Goal: Task Accomplishment & Management: Manage account settings

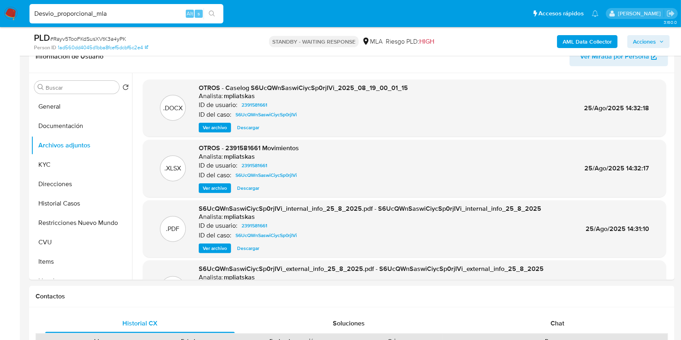
scroll to position [137, 0]
click at [132, 11] on input "Desvio_proporcional_mla" at bounding box center [127, 13] width 194 height 11
paste input "KAIJUxlBjSmvcgpUyt5jLqC5"
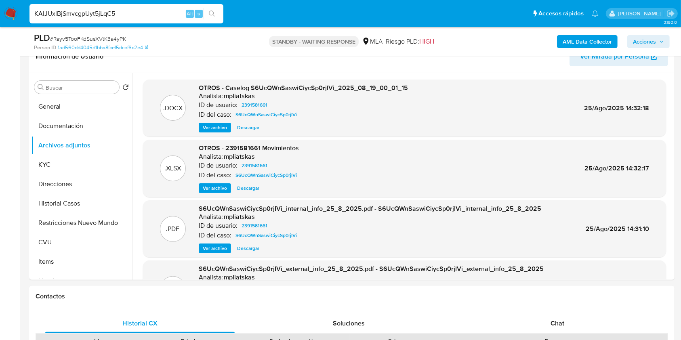
type input "KAIJUxlBjSmvcgpUyt5jLqC5"
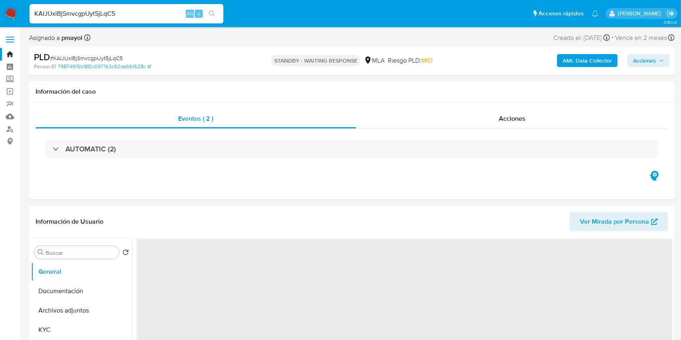
select select "10"
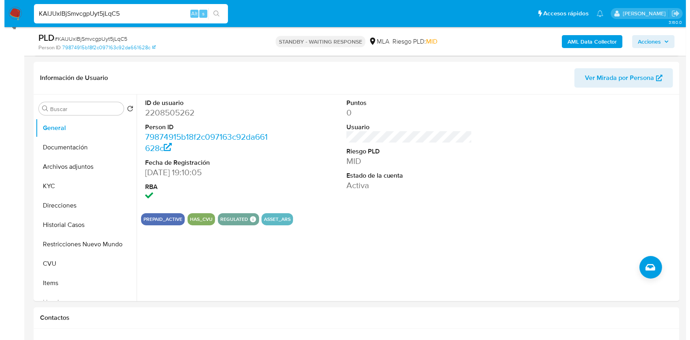
scroll to position [116, 0]
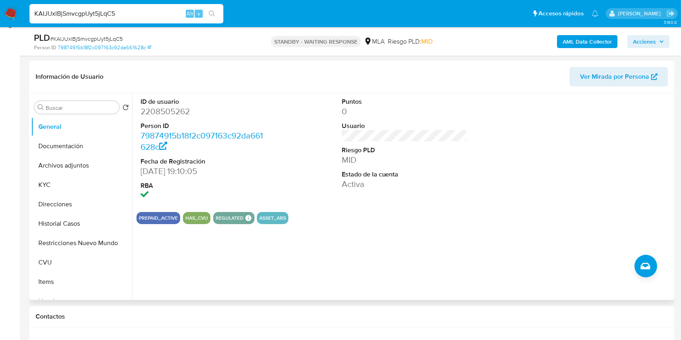
click at [175, 110] on dd "2208505262" at bounding box center [204, 111] width 126 height 11
copy dd "2208505262"
click at [596, 40] on b "AML Data Collector" at bounding box center [587, 41] width 49 height 13
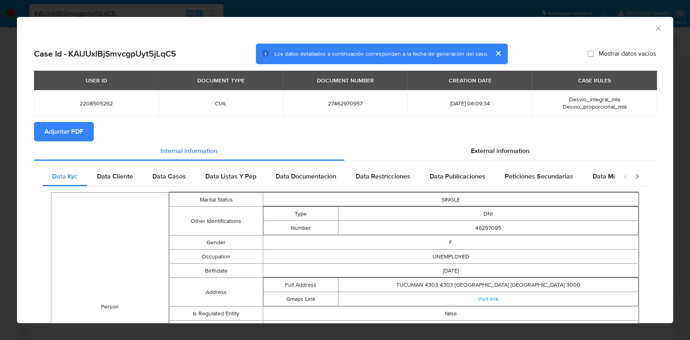
click at [71, 133] on span "Adjuntar PDF" at bounding box center [63, 132] width 39 height 18
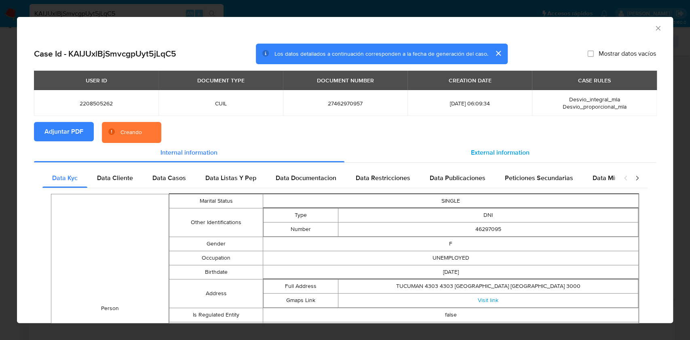
click at [490, 153] on span "External information" at bounding box center [500, 152] width 59 height 9
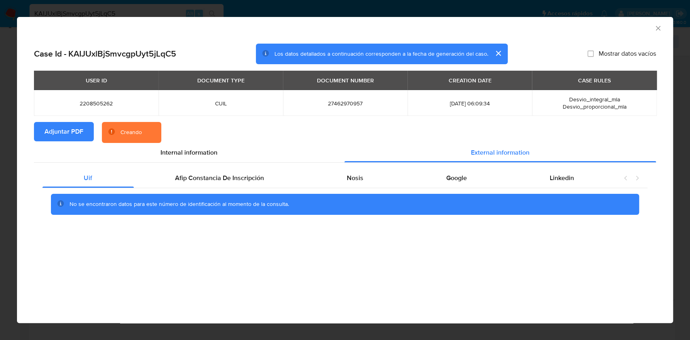
click at [330, 166] on div "Uif Afip Constancia De Inscripción Nosis Google Linkedin No se encontraron dato…" at bounding box center [345, 194] width 622 height 63
click at [348, 174] on span "Nosis" at bounding box center [355, 177] width 17 height 9
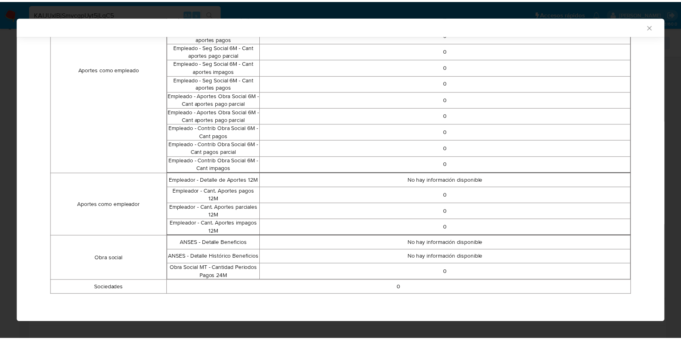
scroll to position [426, 0]
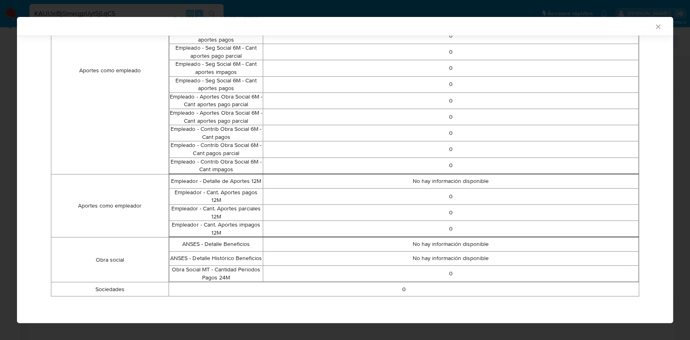
click at [654, 25] on icon "Cerrar ventana" at bounding box center [658, 27] width 8 height 8
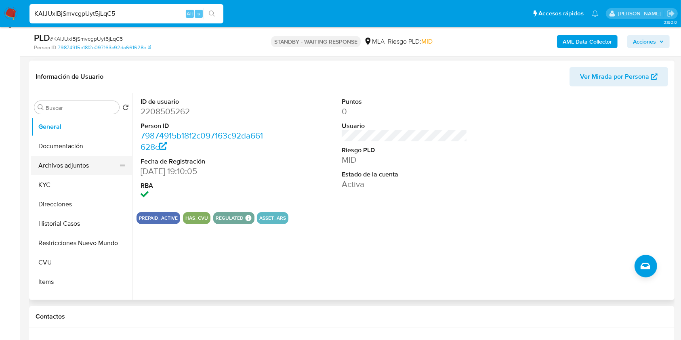
click at [74, 167] on button "Archivos adjuntos" at bounding box center [78, 165] width 95 height 19
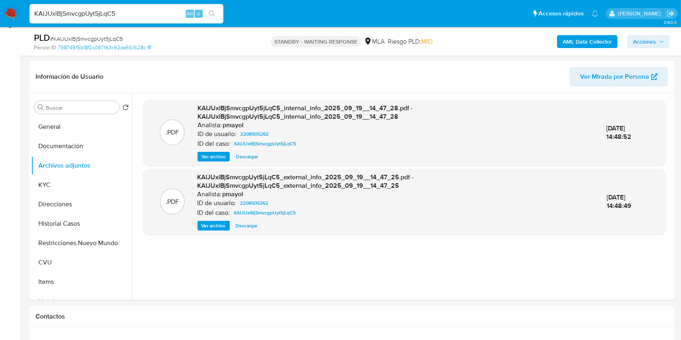
click at [162, 11] on input "KAIJUxlBjSmvcgpUyt5jLqC5" at bounding box center [127, 13] width 194 height 11
paste input "PggaiOwCMC58jDXlWN4rmURP"
type input "PggaiOwCMC58jDXlWN4rmURP"
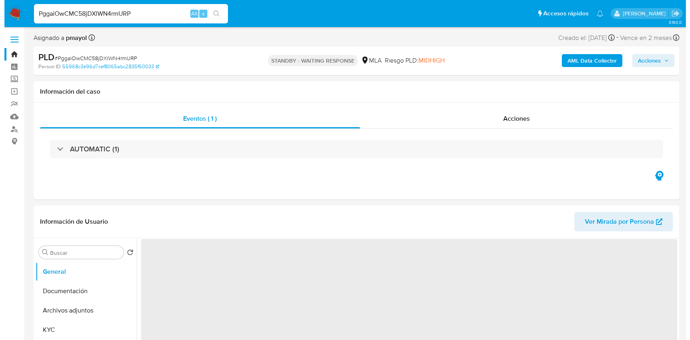
scroll to position [122, 0]
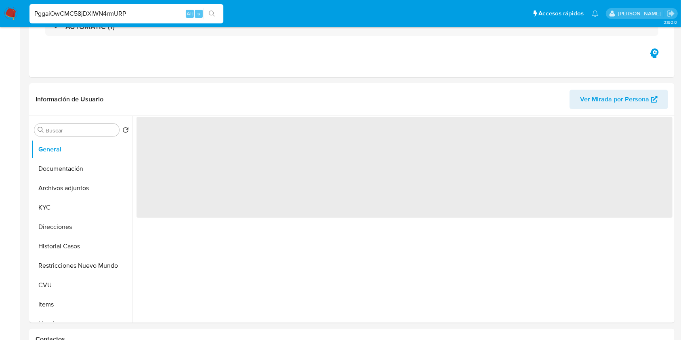
select select "10"
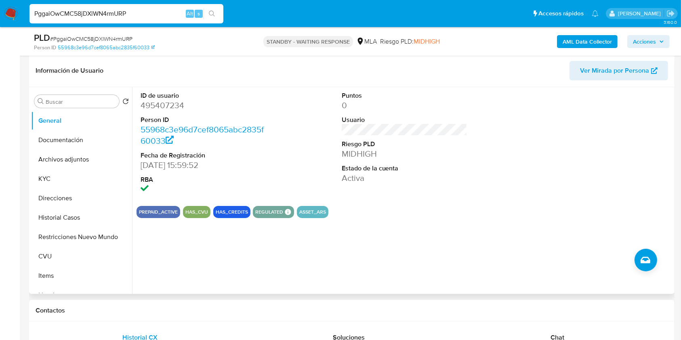
click at [158, 111] on dd "495407234" at bounding box center [204, 105] width 126 height 11
copy dd "495407234"
click at [68, 208] on button "Historial Casos" at bounding box center [81, 217] width 101 height 19
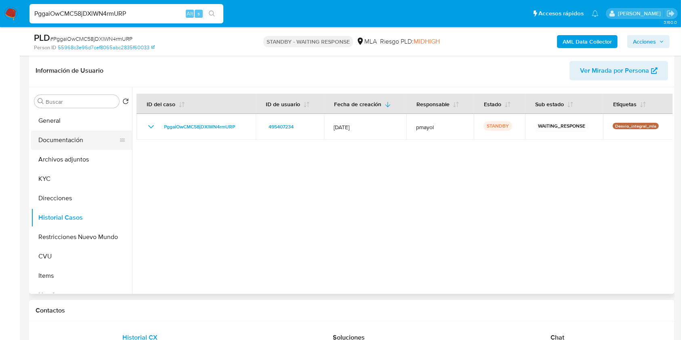
click at [65, 141] on button "Documentación" at bounding box center [78, 140] width 95 height 19
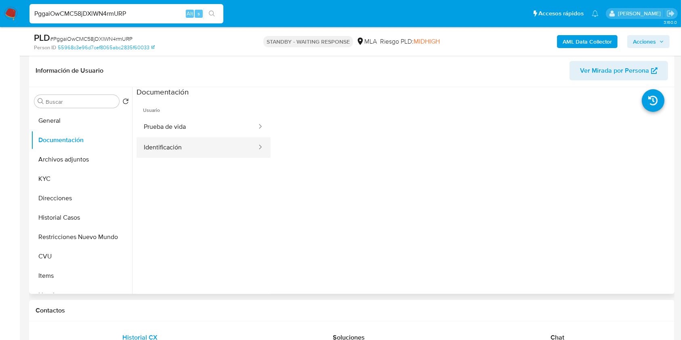
click at [215, 154] on button "Identificación" at bounding box center [197, 147] width 121 height 21
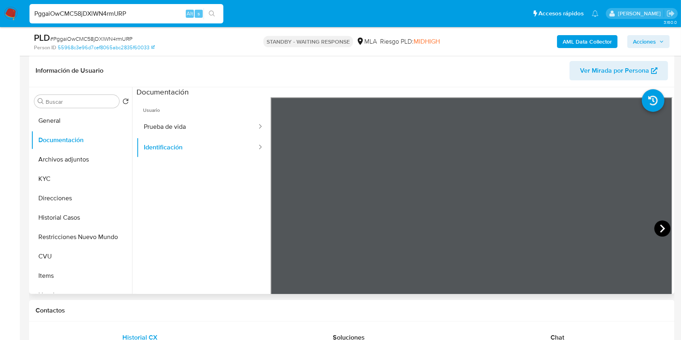
click at [660, 225] on icon at bounding box center [663, 229] width 16 height 16
click at [282, 224] on icon at bounding box center [281, 229] width 16 height 16
click at [657, 228] on icon at bounding box center [663, 229] width 16 height 16
click at [574, 41] on b "AML Data Collector" at bounding box center [587, 41] width 49 height 13
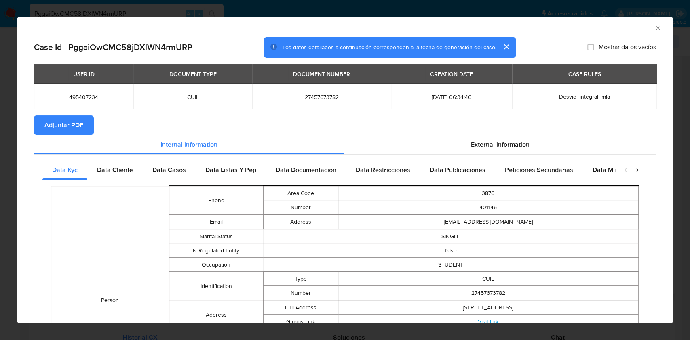
click at [94, 121] on section "Adjuntar PDF" at bounding box center [345, 125] width 622 height 19
click at [84, 120] on button "Adjuntar PDF" at bounding box center [64, 125] width 60 height 19
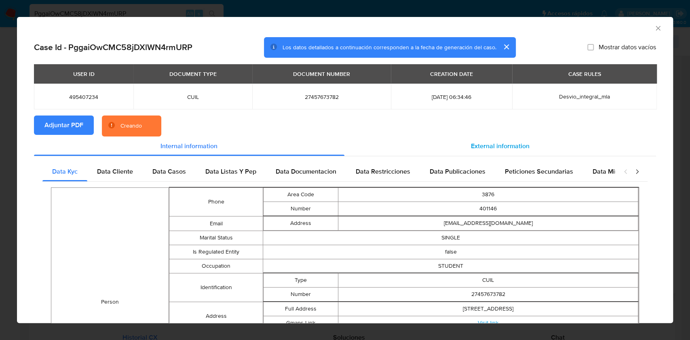
click at [471, 143] on span "External information" at bounding box center [500, 145] width 59 height 9
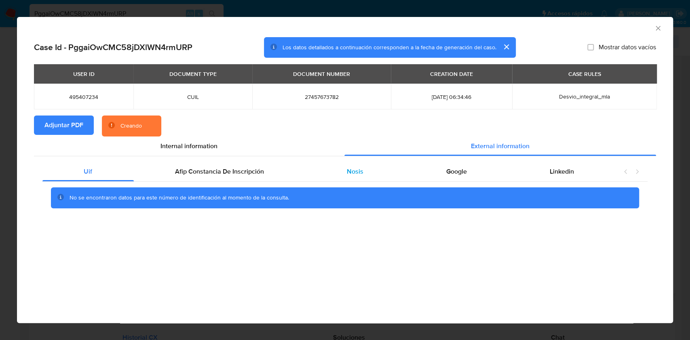
click at [361, 167] on span "Nosis" at bounding box center [355, 171] width 17 height 9
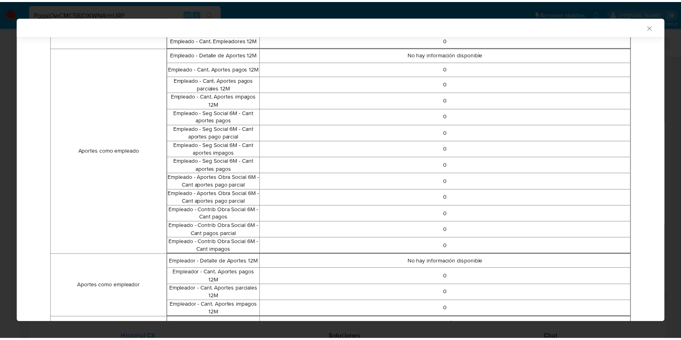
scroll to position [359, 0]
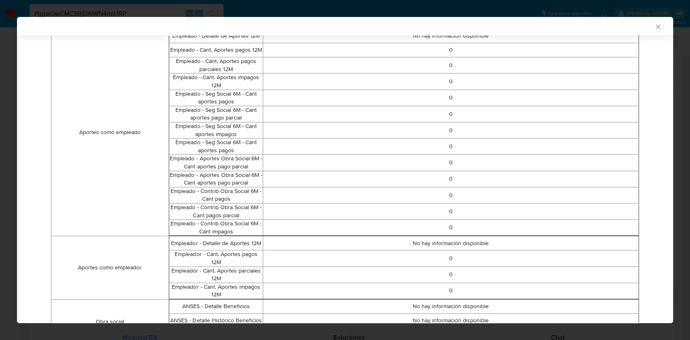
click at [651, 21] on div "AML Data Collector" at bounding box center [345, 26] width 656 height 19
click at [654, 27] on icon "Cerrar ventana" at bounding box center [658, 27] width 8 height 8
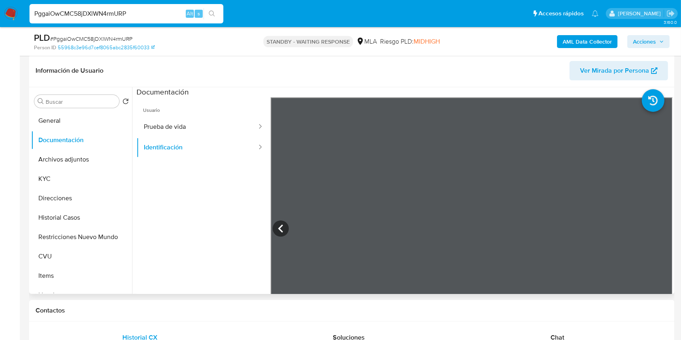
click at [156, 16] on input "PggaiOwCMC58jDXlWN4rmURP" at bounding box center [127, 13] width 194 height 11
paste input "eFBtBLp5n9i9zI983THUKHxW"
type input "eFBtBLp5n9i9zI983THUKHxW"
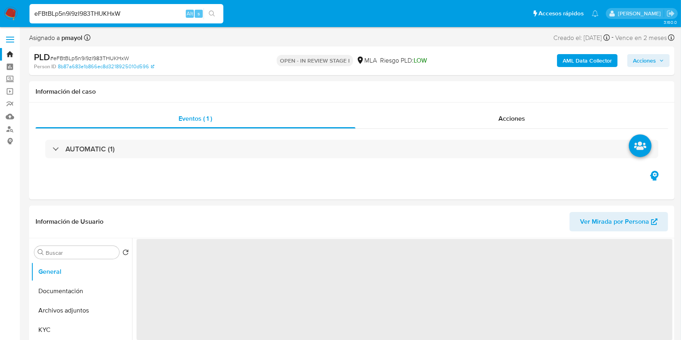
select select "10"
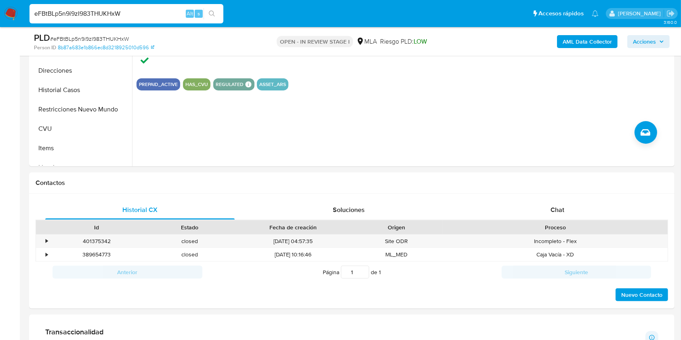
scroll to position [266, 0]
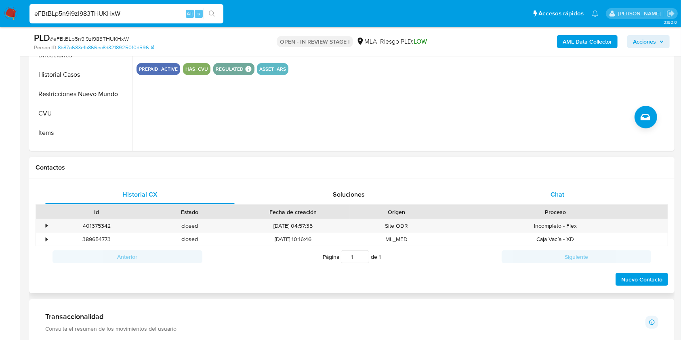
click at [541, 189] on div "Chat" at bounding box center [558, 194] width 190 height 19
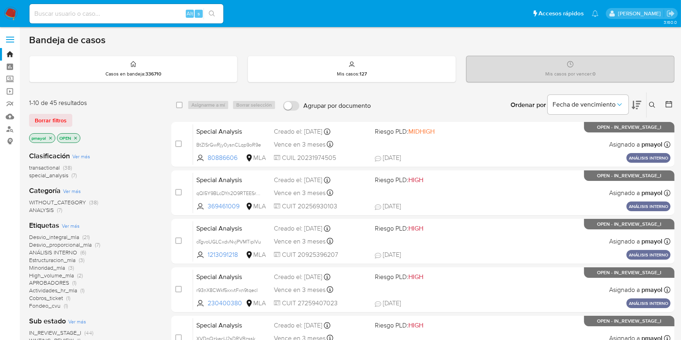
click at [654, 108] on button at bounding box center [653, 105] width 13 height 10
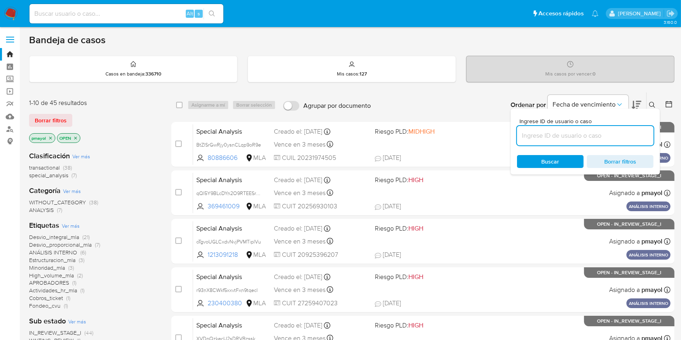
click at [542, 133] on input at bounding box center [585, 136] width 137 height 11
type input "eFBtBLp5n9i9zI983THUKHxW"
click at [538, 162] on span "Buscar" at bounding box center [550, 161] width 55 height 11
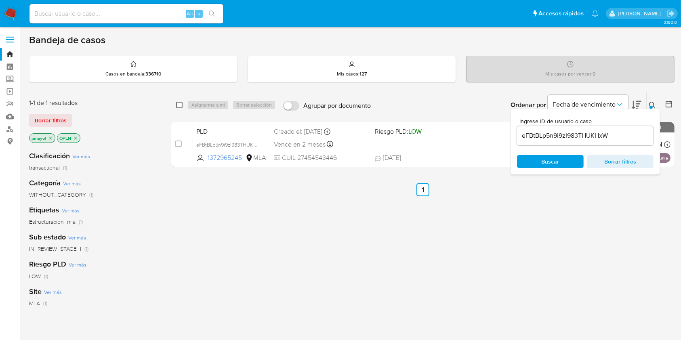
click at [181, 107] on input "checkbox" at bounding box center [179, 105] width 6 height 6
checkbox input "true"
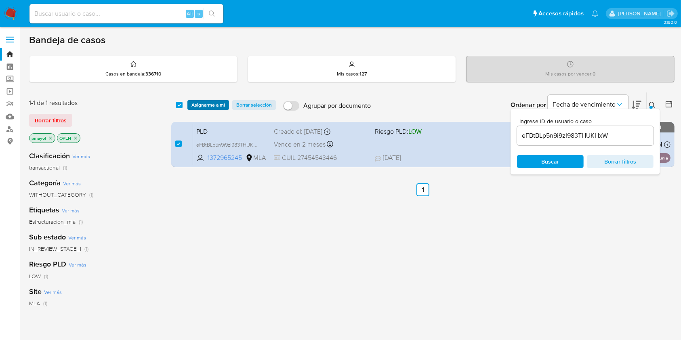
click at [212, 103] on span "Asignarme a mí" at bounding box center [209, 105] width 34 height 8
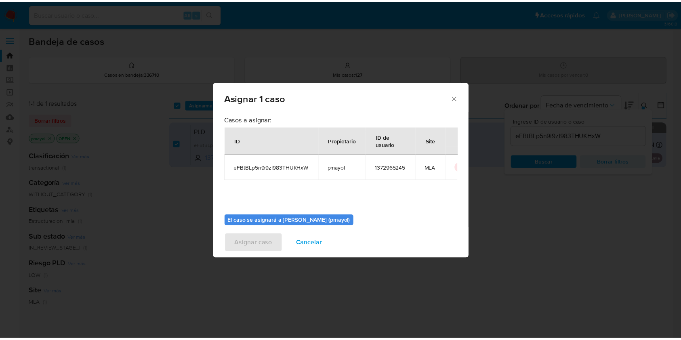
scroll to position [41, 0]
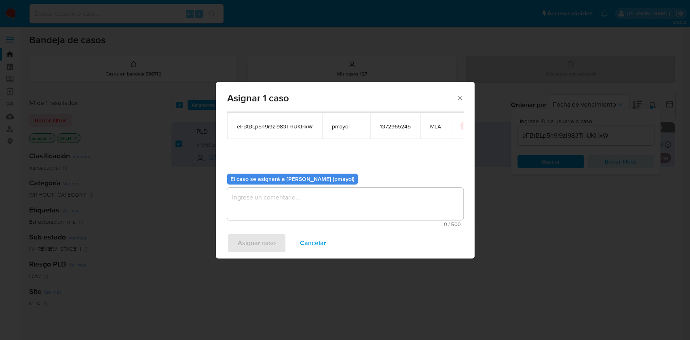
click at [385, 219] on textarea "assign-modal" at bounding box center [345, 204] width 236 height 32
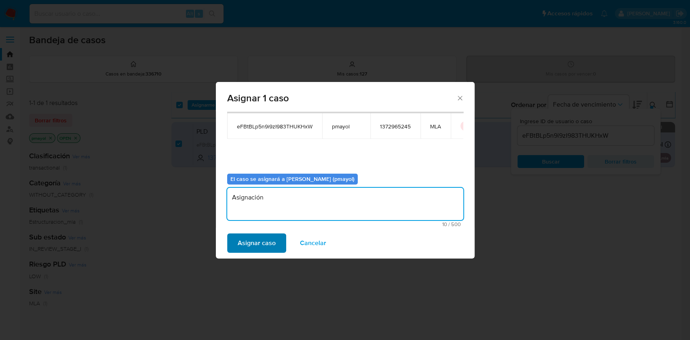
type textarea "Asignación"
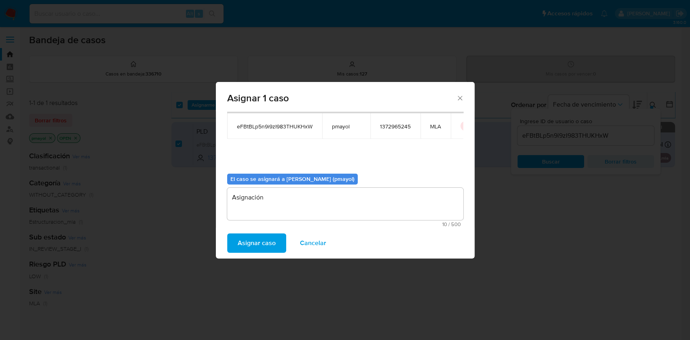
click at [236, 240] on button "Asignar caso" at bounding box center [256, 243] width 59 height 19
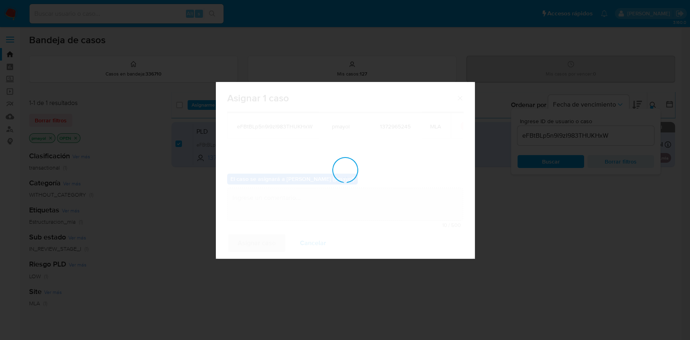
checkbox input "false"
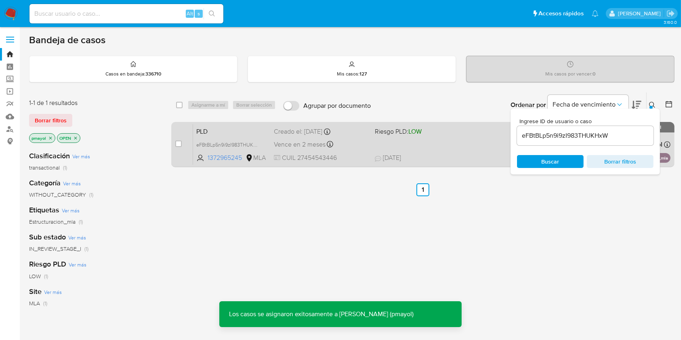
click at [440, 143] on span at bounding box center [422, 144] width 94 height 2
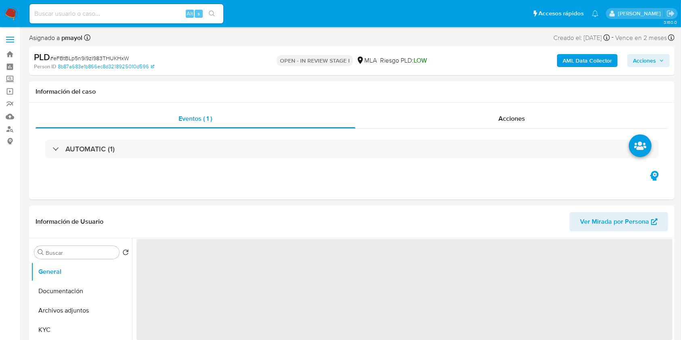
select select "10"
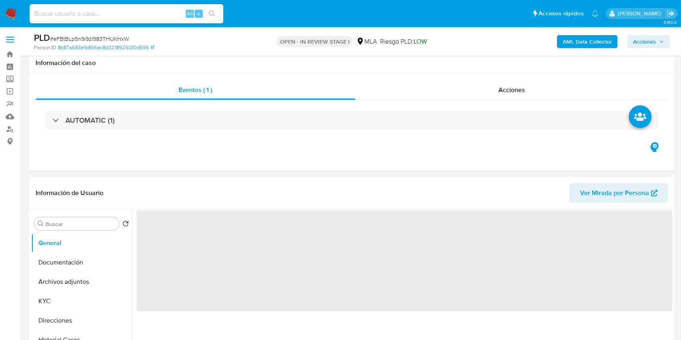
scroll to position [225, 0]
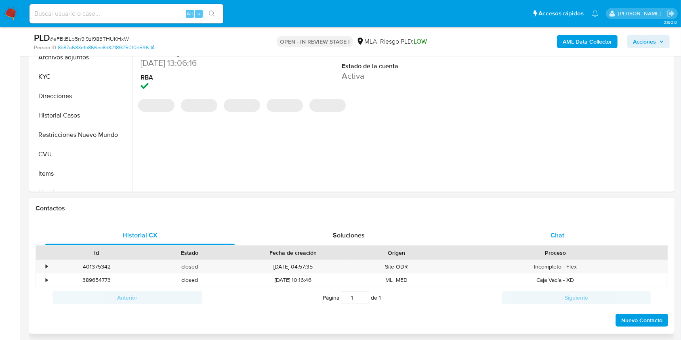
click at [524, 234] on div "Chat" at bounding box center [558, 235] width 190 height 19
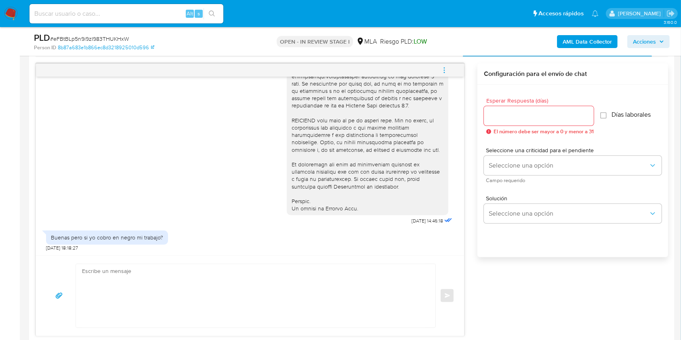
scroll to position [417, 0]
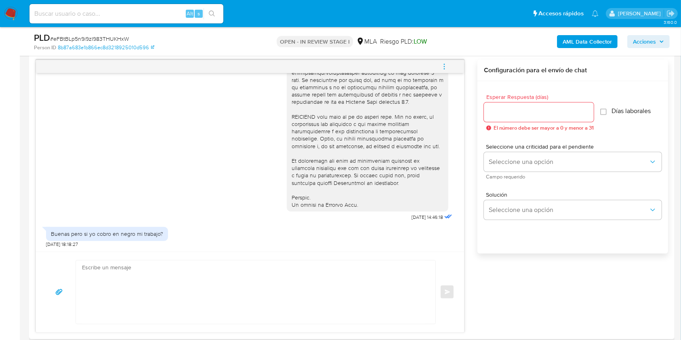
click at [234, 284] on textarea at bounding box center [254, 292] width 344 height 63
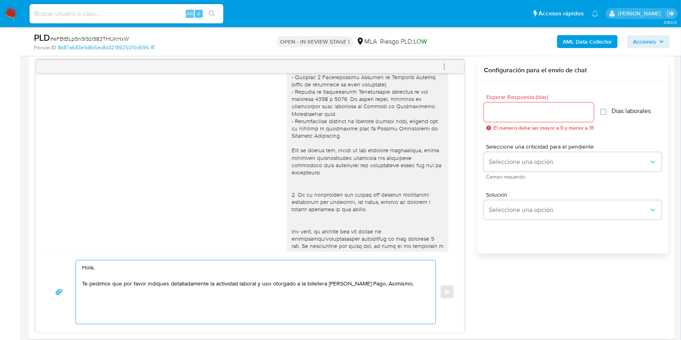
scroll to position [133, 0]
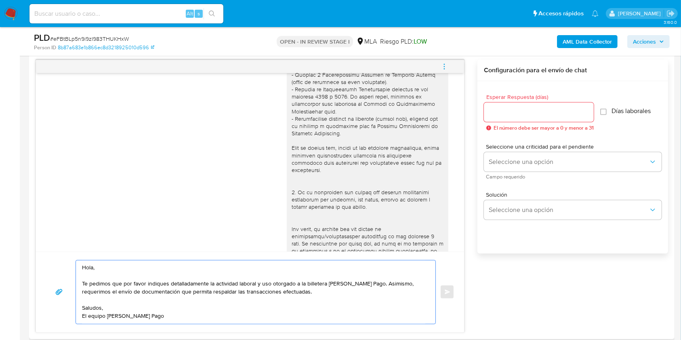
type textarea "Hola, Te pedimos que por favor indiques detalladamente la actividad laboral y u…"
click at [508, 109] on input "Esperar Respuesta (días)" at bounding box center [539, 112] width 110 height 11
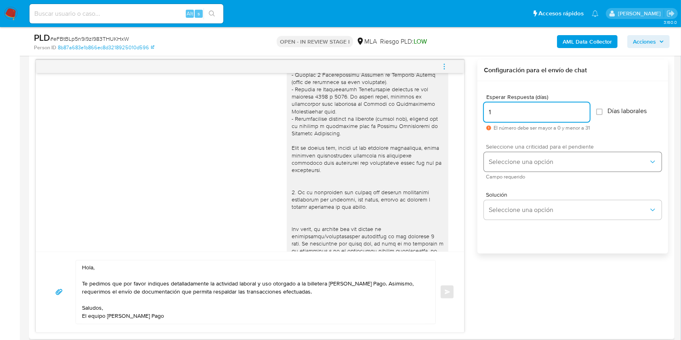
type input "1"
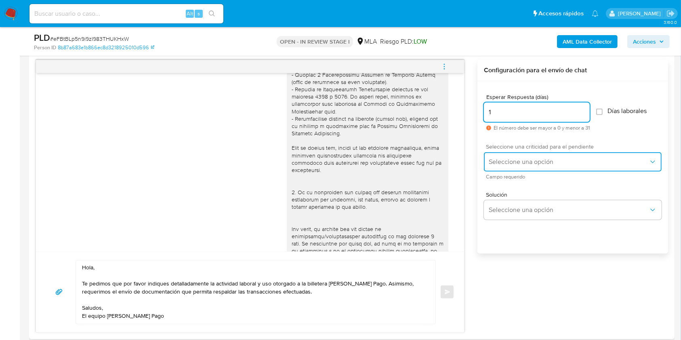
click at [497, 170] on button "Seleccione una opción" at bounding box center [573, 161] width 178 height 19
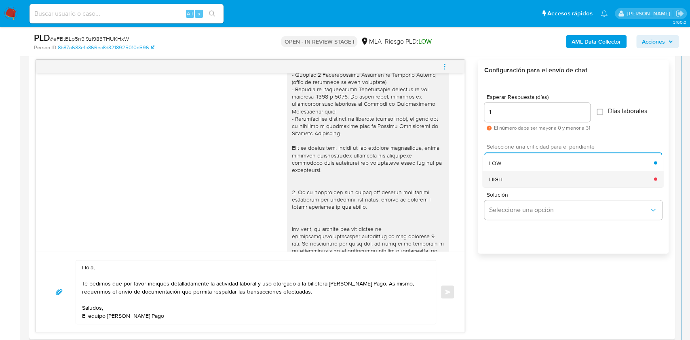
click at [503, 186] on div "HIGH" at bounding box center [571, 179] width 165 height 16
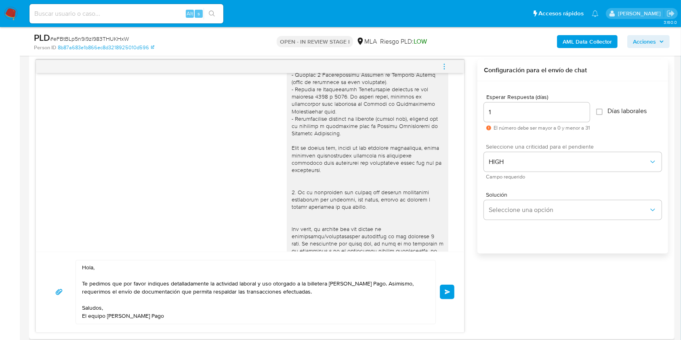
click at [259, 284] on textarea "Hola, Te pedimos que por favor indiques detalladamente la actividad laboral y u…" at bounding box center [254, 292] width 344 height 63
click at [99, 280] on textarea "Hola, Te pedimos que por favor indiques detalladamente la actividad laboral y u…" at bounding box center [254, 292] width 344 height 63
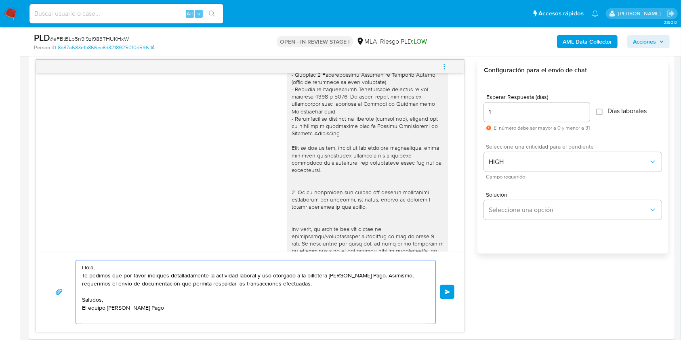
type textarea "Hola, Te pedimos que por favor indiques detalladamente la actividad laboral y u…"
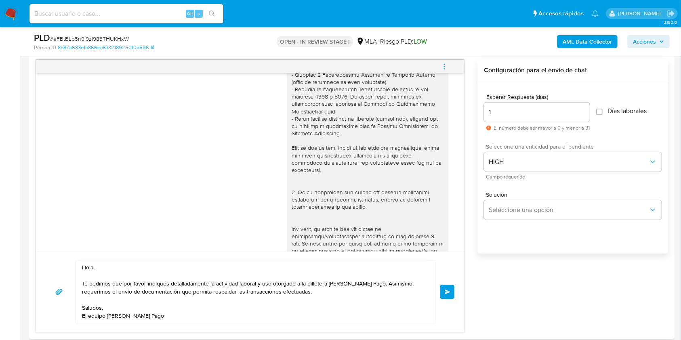
click at [449, 288] on button "Enviar" at bounding box center [447, 292] width 15 height 15
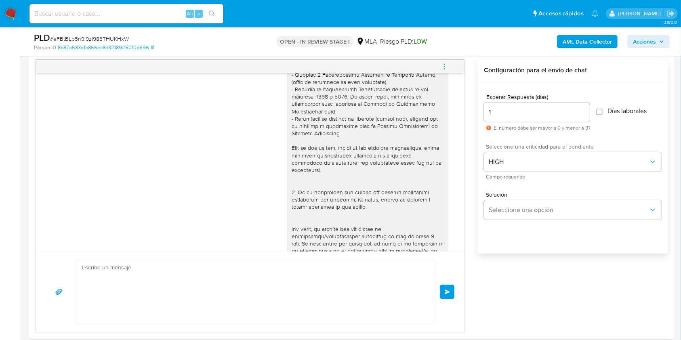
scroll to position [401, 0]
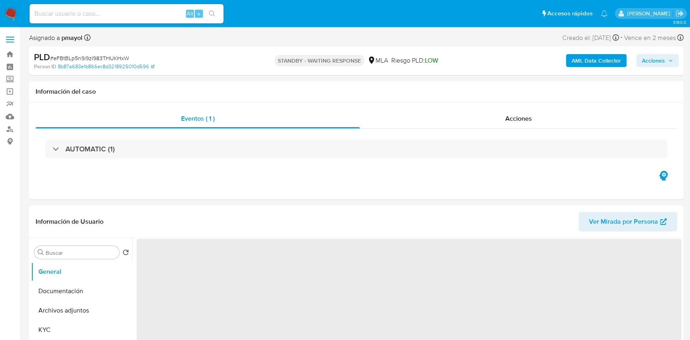
select select "10"
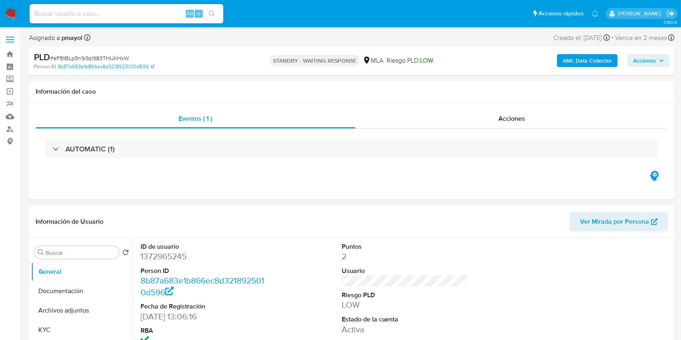
click at [149, 13] on input at bounding box center [127, 13] width 194 height 11
paste input "RcLbtKI5BWhkEIXJSjPFKqvN"
type input "RcLbtKI5BWhkEIXJSjPFKqvN"
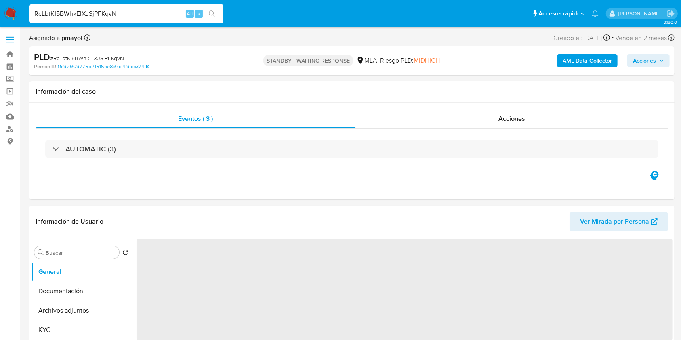
select select "10"
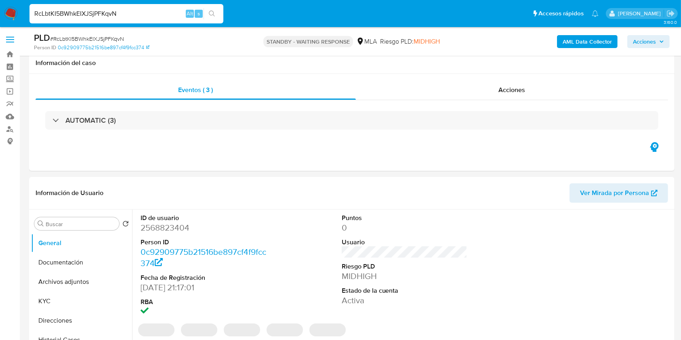
scroll to position [36, 0]
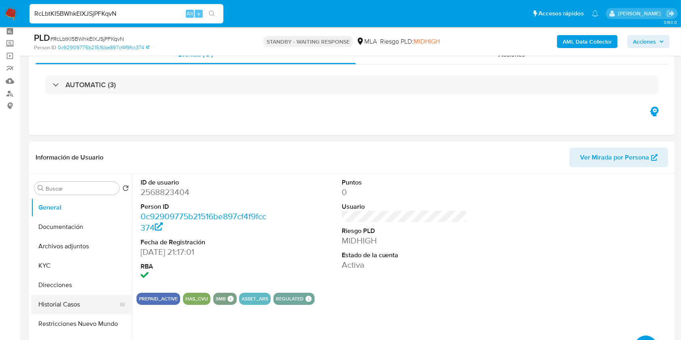
click at [76, 299] on button "Historial Casos" at bounding box center [78, 304] width 95 height 19
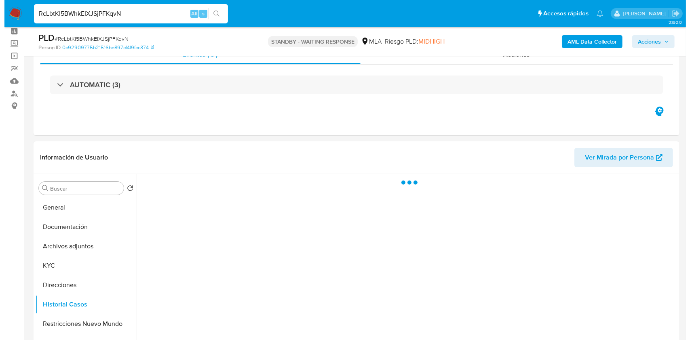
scroll to position [112, 0]
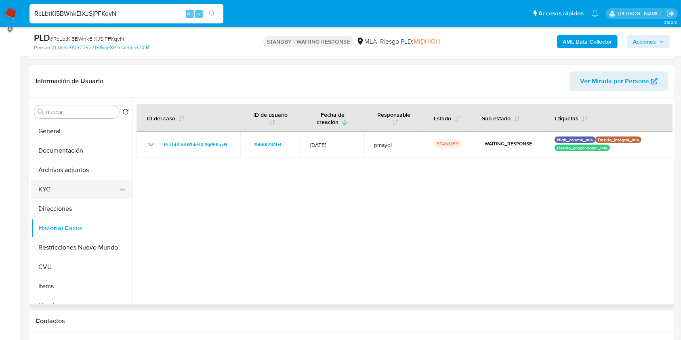
click at [55, 190] on button "KYC" at bounding box center [78, 189] width 95 height 19
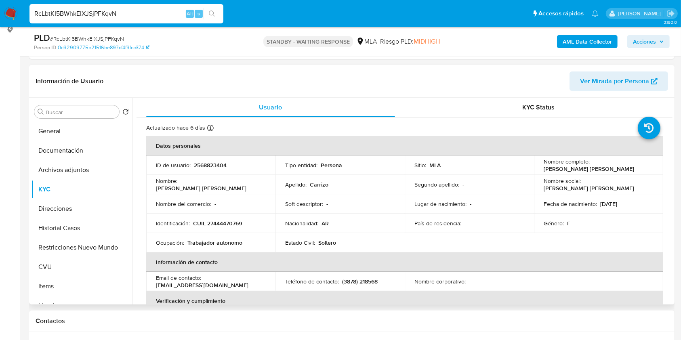
click at [210, 165] on p "2568823404" at bounding box center [210, 165] width 33 height 7
copy p "2568823404"
click at [65, 157] on button "Documentación" at bounding box center [78, 150] width 95 height 19
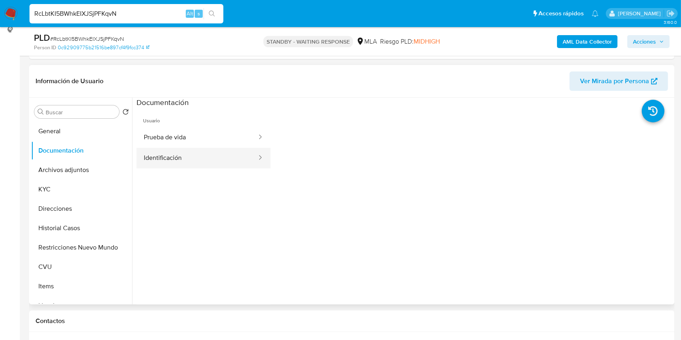
click at [212, 157] on button "Identificación" at bounding box center [197, 158] width 121 height 21
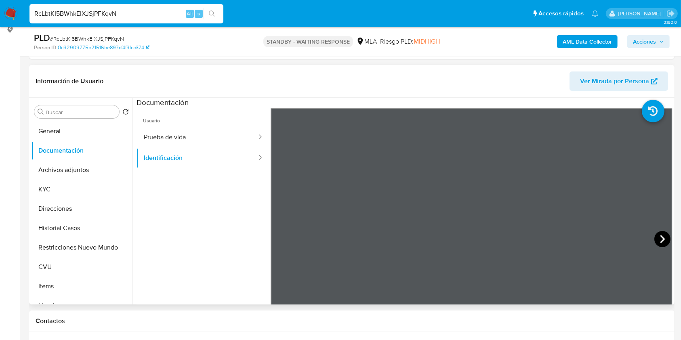
click at [655, 238] on icon at bounding box center [663, 239] width 16 height 16
click at [579, 42] on b "AML Data Collector" at bounding box center [587, 41] width 49 height 13
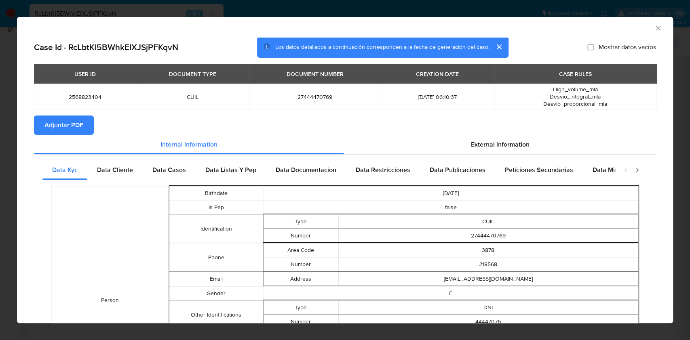
click at [74, 122] on span "Adjuntar PDF" at bounding box center [63, 125] width 39 height 18
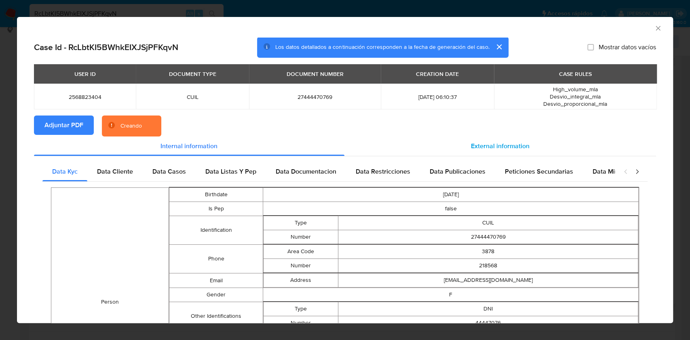
click at [477, 149] on span "External information" at bounding box center [500, 145] width 59 height 9
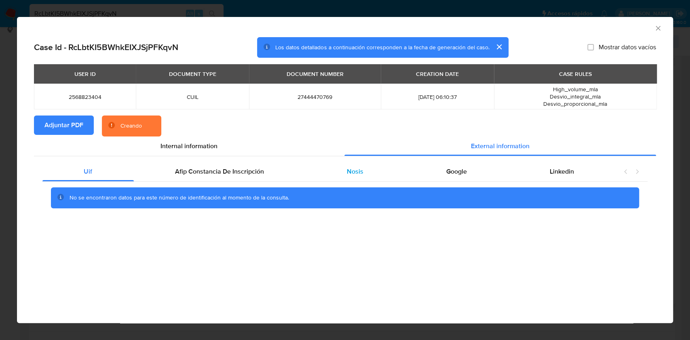
click at [378, 173] on div "Nosis" at bounding box center [355, 171] width 99 height 19
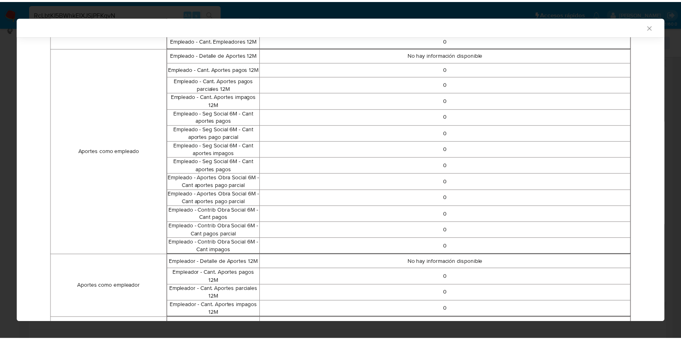
scroll to position [420, 0]
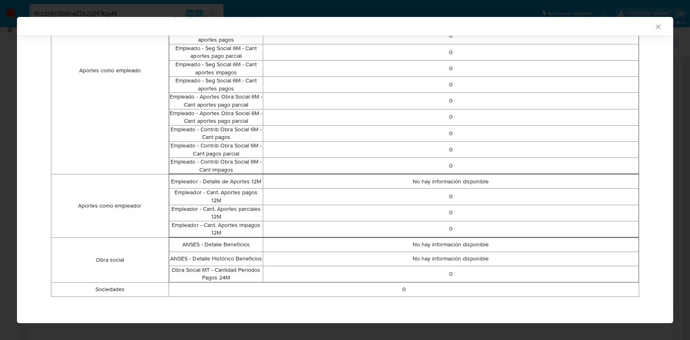
click at [654, 26] on icon "Cerrar ventana" at bounding box center [658, 27] width 8 height 8
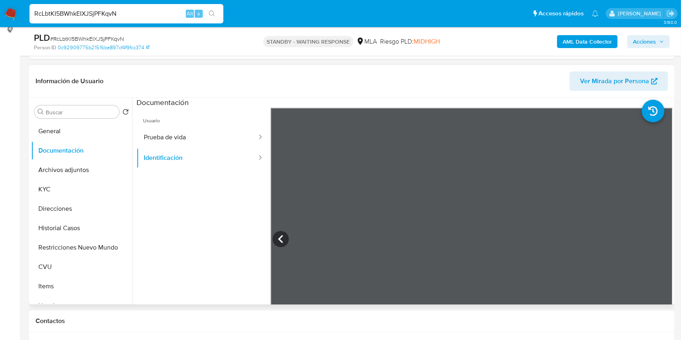
click at [163, 16] on input "RcLbtKI5BWhkEIXJSjPFKqvN" at bounding box center [127, 13] width 194 height 11
paste input "0nZ3BPJfmHfduHtw8TMl3767"
type input "0nZ3BPJfmHfduHtw8TMl3767"
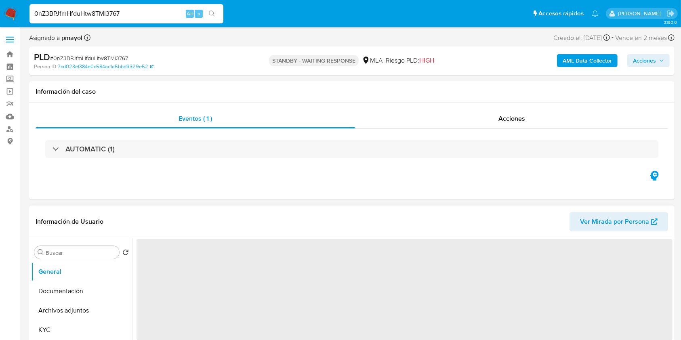
select select "10"
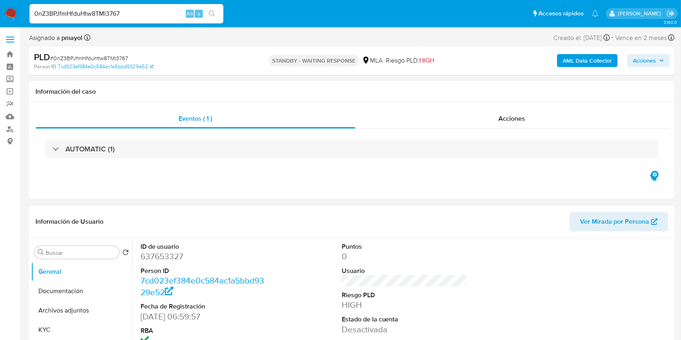
click at [170, 255] on dd "637653327" at bounding box center [204, 256] width 126 height 11
copy dd "637653327"
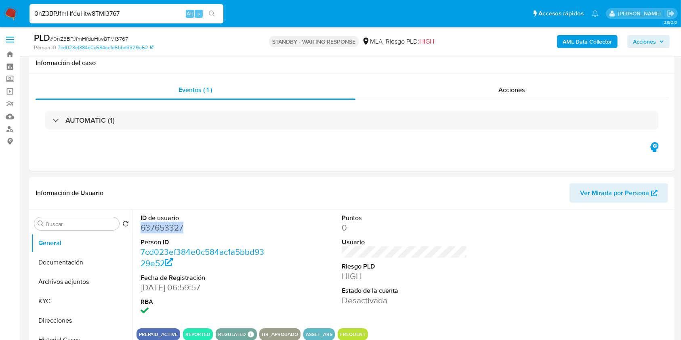
scroll to position [84, 0]
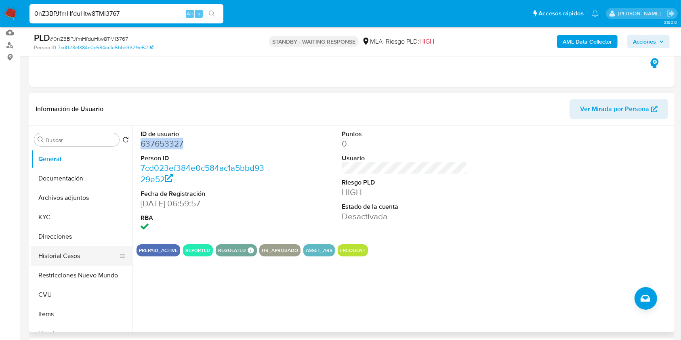
click at [61, 258] on button "Historial Casos" at bounding box center [78, 256] width 95 height 19
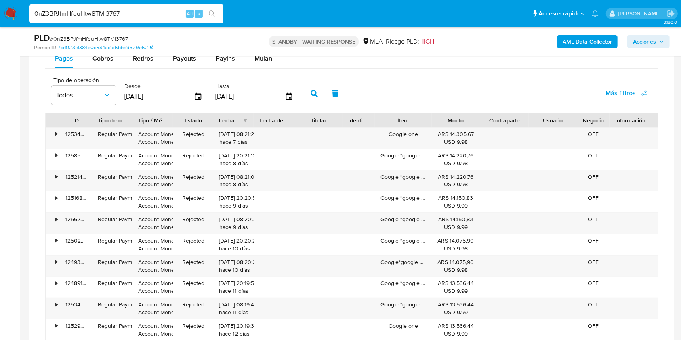
scroll to position [631, 0]
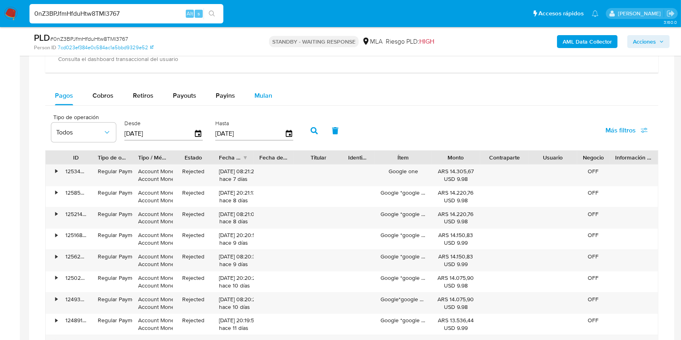
click at [269, 93] on span "Mulan" at bounding box center [264, 95] width 18 height 9
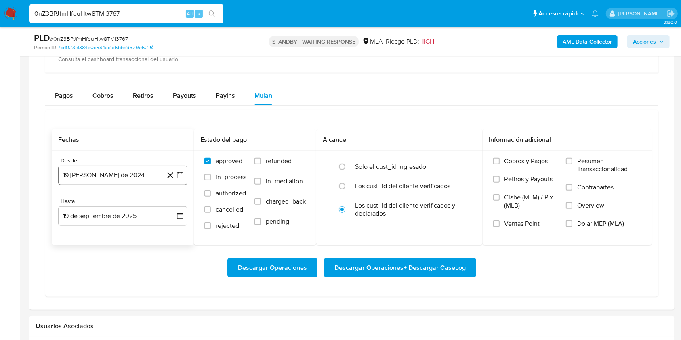
click at [124, 176] on button "19 de agosto de 2024" at bounding box center [122, 175] width 129 height 19
click at [133, 200] on span "agosto 2024" at bounding box center [119, 204] width 37 height 8
click at [171, 204] on icon "Año siguiente" at bounding box center [172, 205] width 10 height 10
click at [123, 282] on span "ago" at bounding box center [122, 279] width 10 height 6
click at [138, 233] on button "1" at bounding box center [139, 234] width 13 height 13
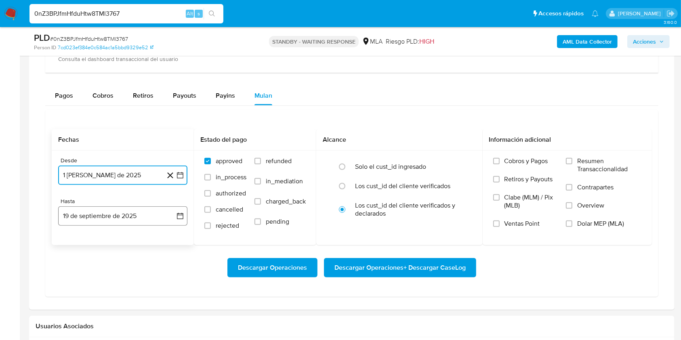
click at [124, 215] on button "19 de septiembre de 2025" at bounding box center [122, 216] width 129 height 19
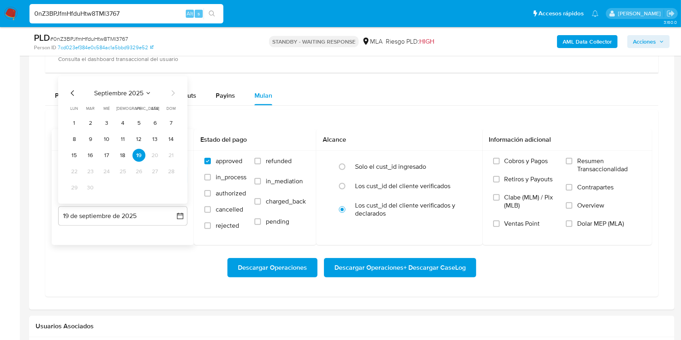
click at [71, 95] on icon "Mes anterior" at bounding box center [73, 94] width 10 height 10
click at [167, 185] on button "31" at bounding box center [171, 187] width 13 height 13
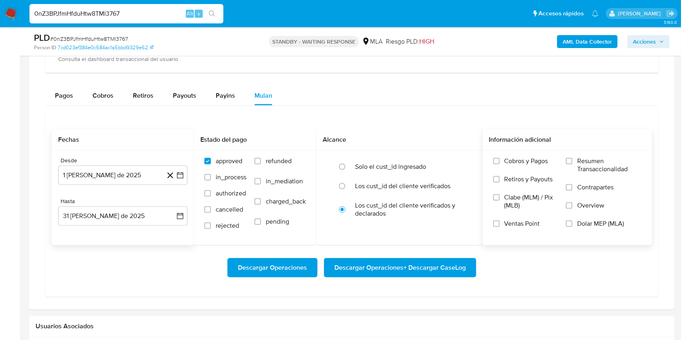
click at [578, 223] on span "Dolar MEP (MLA)" at bounding box center [601, 224] width 47 height 8
click at [573, 223] on input "Dolar MEP (MLA)" at bounding box center [569, 224] width 6 height 6
click at [436, 259] on span "Descargar Operaciones + Descargar CaseLog" at bounding box center [400, 268] width 131 height 18
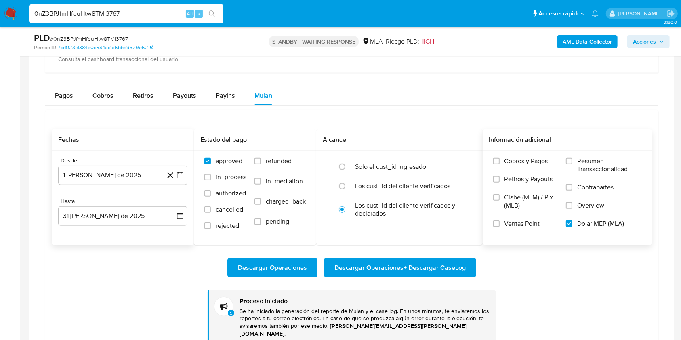
click at [138, 13] on input "0nZ3BPJfmHfduHtw8TMl3767" at bounding box center [127, 13] width 194 height 11
paste input "iXziL2CEy4ogIteVrGD4Hw3K"
type input "iXziL2CEy4ogIteVrGD4Hw3K"
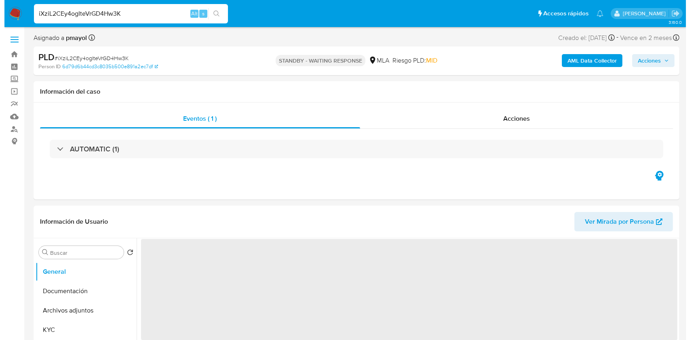
scroll to position [60, 0]
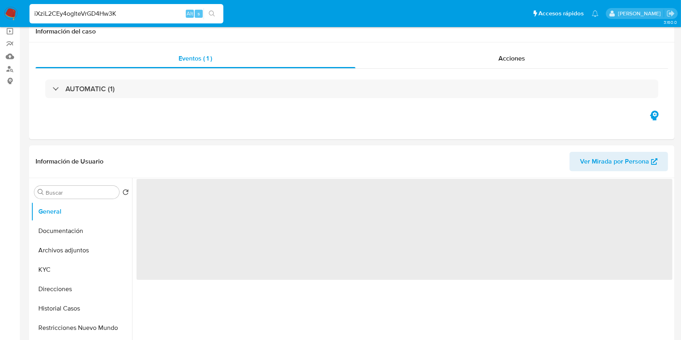
select select "10"
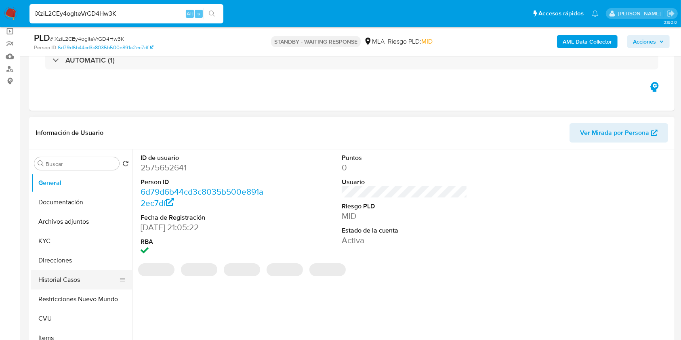
click at [76, 274] on button "Historial Casos" at bounding box center [78, 279] width 95 height 19
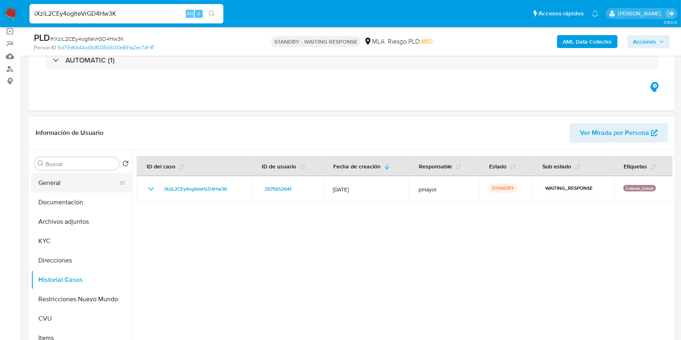
click at [65, 181] on button "General" at bounding box center [78, 182] width 95 height 19
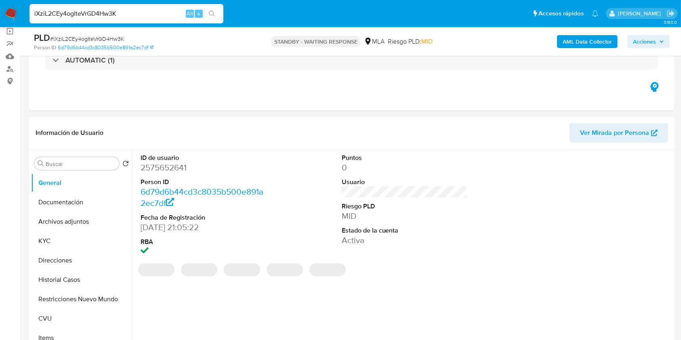
click at [169, 161] on dt "ID de usuario" at bounding box center [204, 158] width 126 height 9
click at [178, 169] on dd "2575652641" at bounding box center [204, 167] width 126 height 11
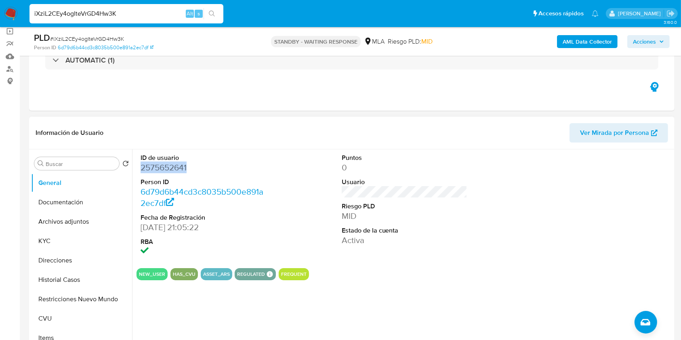
click at [178, 169] on dd "2575652641" at bounding box center [204, 167] width 126 height 11
copy dd "2575652641"
click at [594, 42] on b "AML Data Collector" at bounding box center [587, 41] width 49 height 13
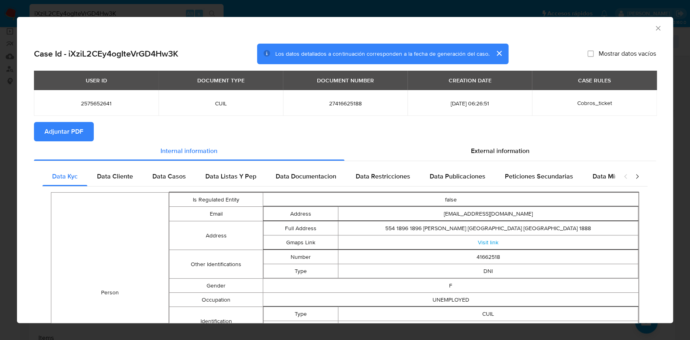
click at [62, 138] on span "Adjuntar PDF" at bounding box center [63, 132] width 39 height 18
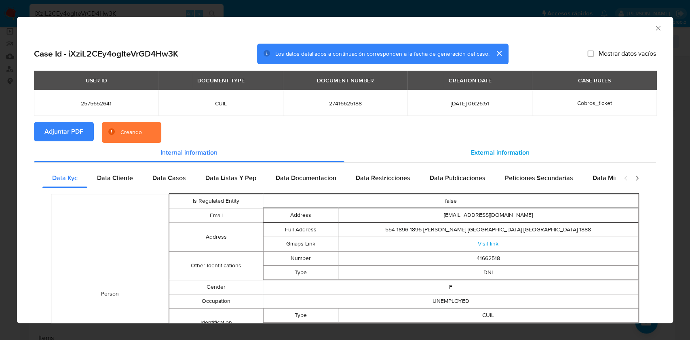
click at [500, 162] on div "External information" at bounding box center [500, 152] width 312 height 19
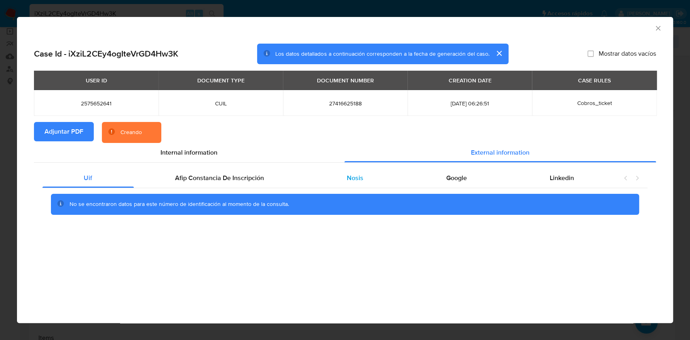
click at [337, 179] on div "Nosis" at bounding box center [355, 178] width 99 height 19
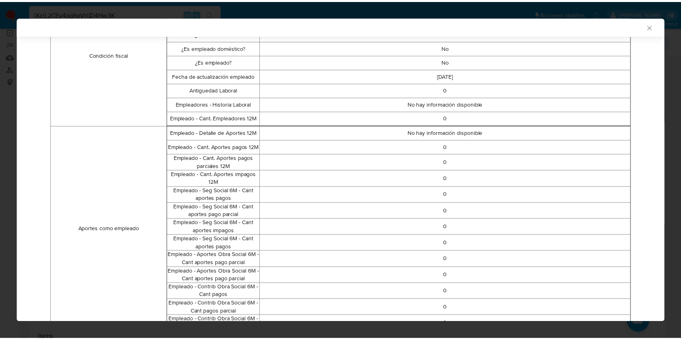
scroll to position [483, 0]
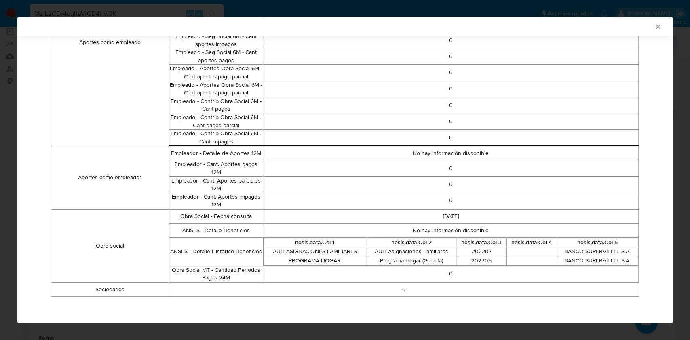
click at [654, 26] on icon "Cerrar ventana" at bounding box center [658, 27] width 8 height 8
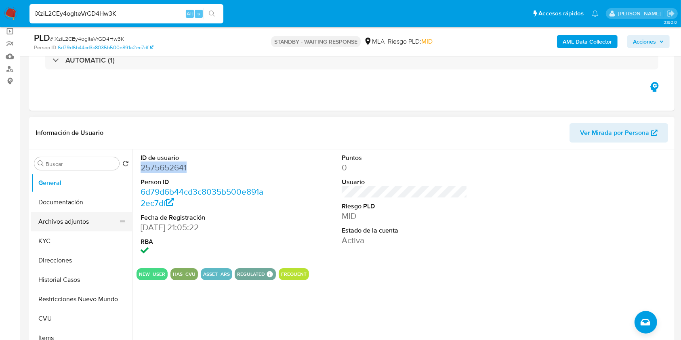
click at [69, 228] on button "Archivos adjuntos" at bounding box center [78, 221] width 95 height 19
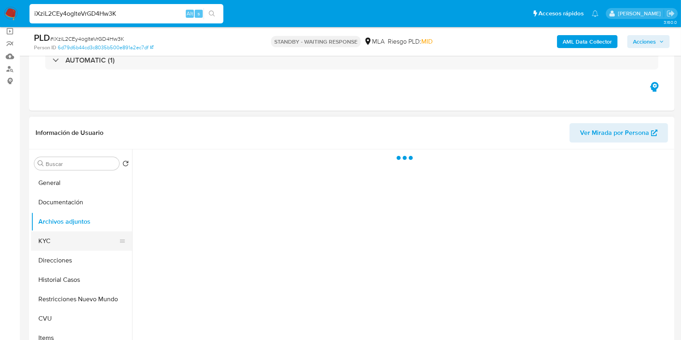
click at [68, 232] on button "KYC" at bounding box center [78, 241] width 95 height 19
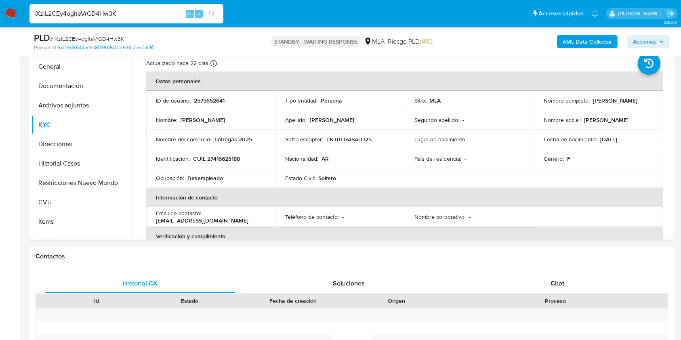
scroll to position [179, 0]
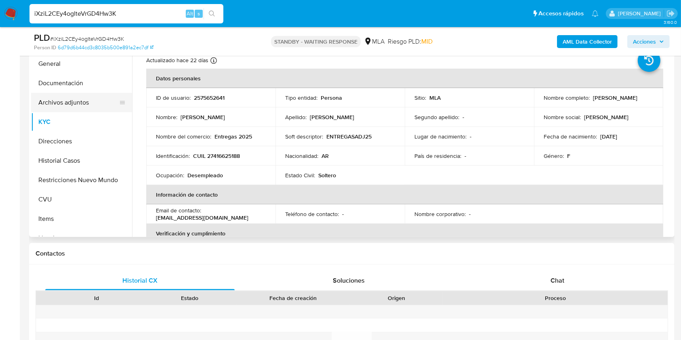
click at [56, 105] on button "Archivos adjuntos" at bounding box center [78, 102] width 95 height 19
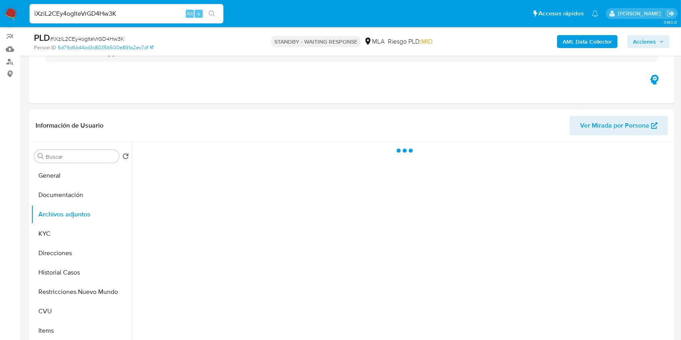
scroll to position [33, 0]
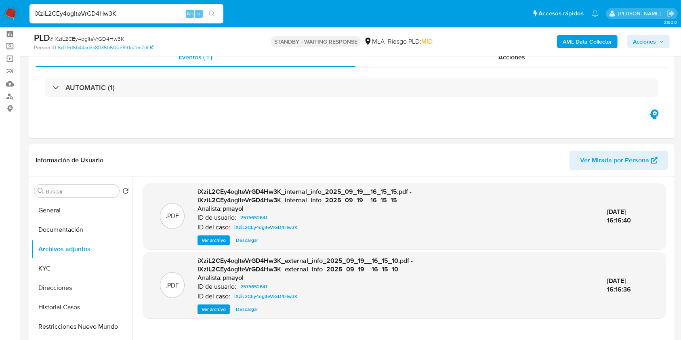
click at [131, 8] on input "iXziL2CEy4ogIteVrGD4Hw3K" at bounding box center [127, 13] width 194 height 11
paste input "GF3lWBpUYONI4Qfy6PuKCGH"
type input "GF3lWBpUYONI4Qfy6PuKCGHK"
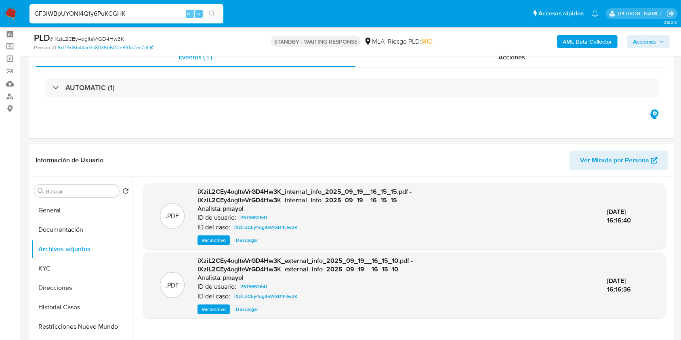
click at [216, 6] on div "GF3lWBpUYONI4Qfy6PuKCGHK Alt s" at bounding box center [127, 13] width 194 height 19
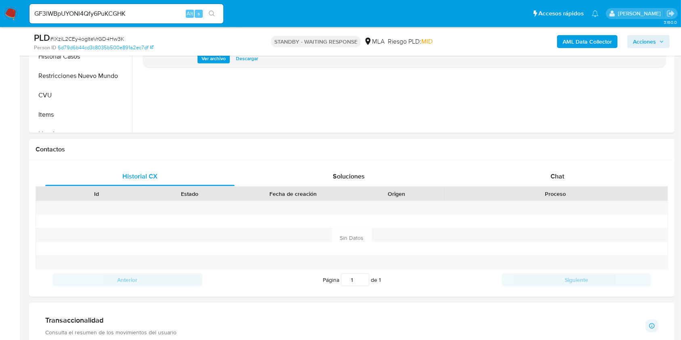
scroll to position [275, 0]
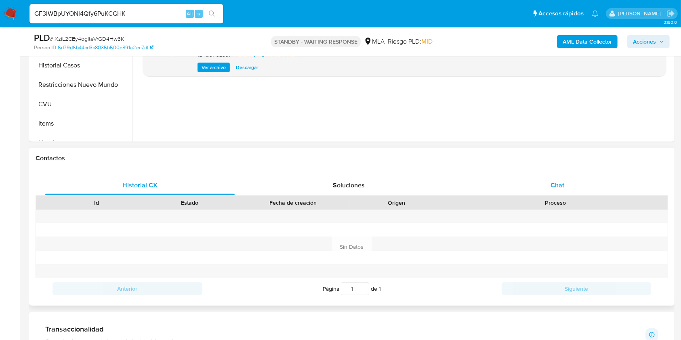
click at [548, 187] on div "Chat" at bounding box center [558, 185] width 190 height 19
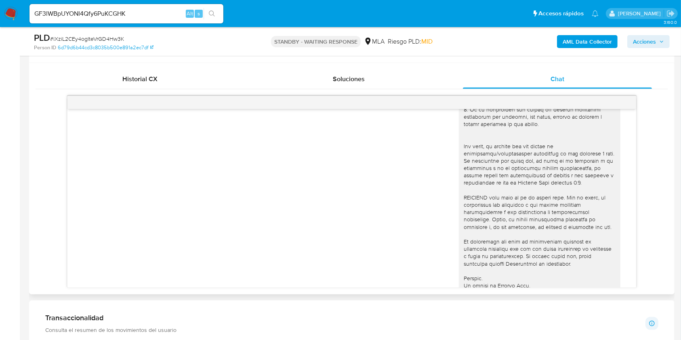
scroll to position [287, 0]
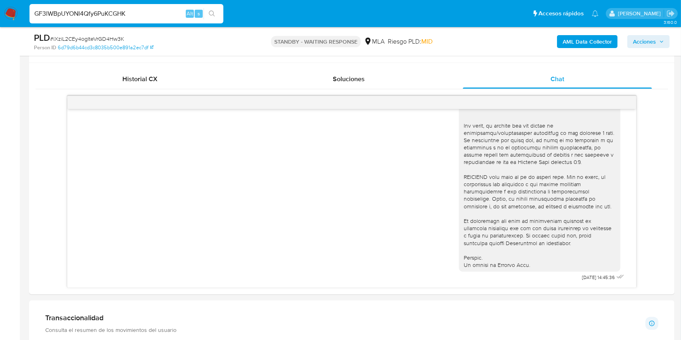
click at [137, 14] on input "GF3lWBpUYONI4Qfy6PuKCGHK" at bounding box center [127, 13] width 194 height 11
click at [212, 8] on button "search-icon" at bounding box center [212, 13] width 17 height 11
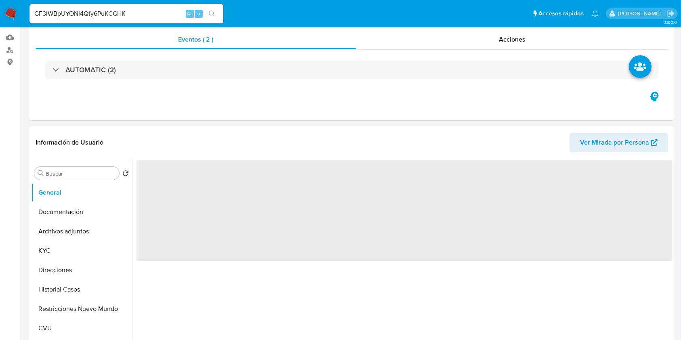
select select "10"
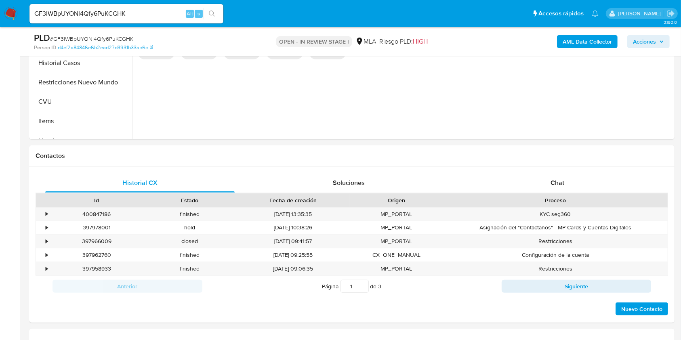
scroll to position [340, 0]
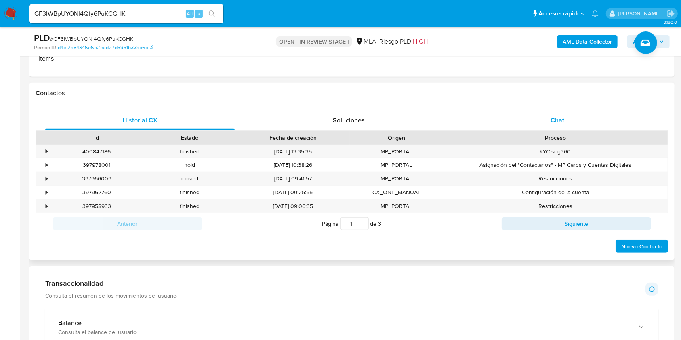
click at [569, 121] on div "Chat" at bounding box center [558, 120] width 190 height 19
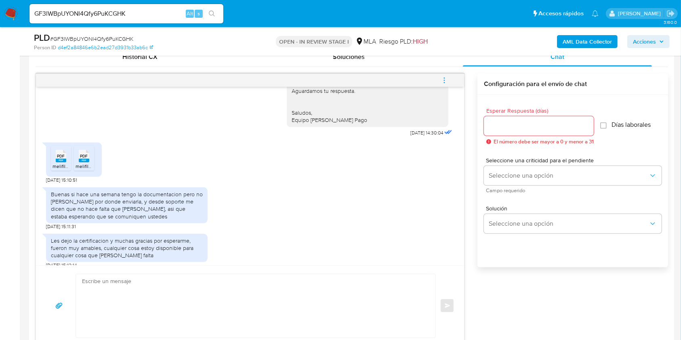
scroll to position [405, 0]
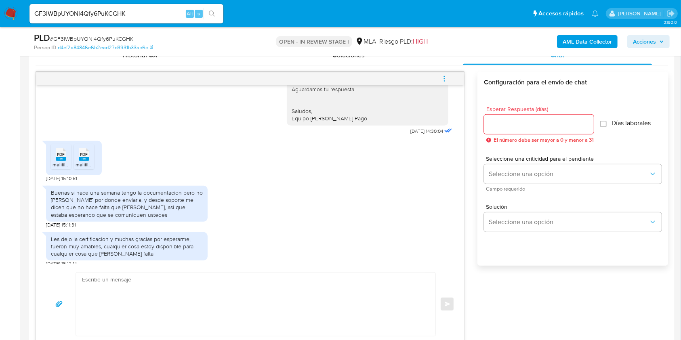
click at [61, 152] on span "PDF" at bounding box center [61, 154] width 8 height 5
click at [86, 157] on rect at bounding box center [84, 159] width 11 height 4
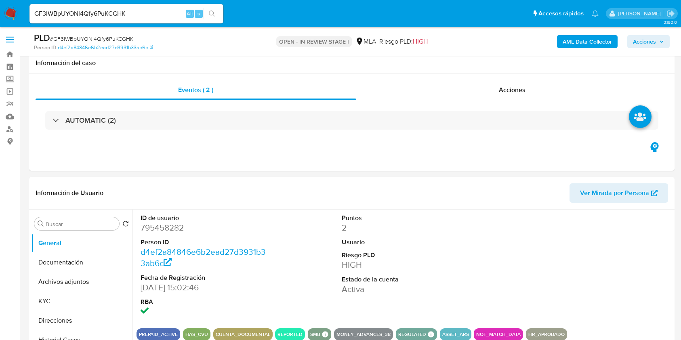
select select "10"
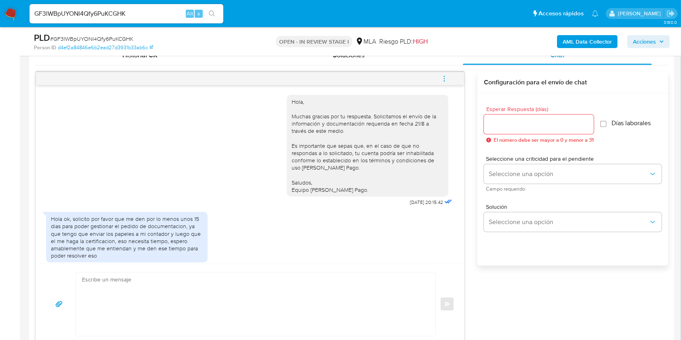
scroll to position [517, 0]
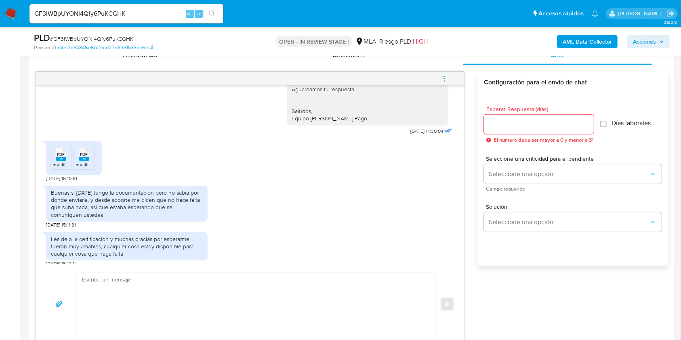
click at [100, 37] on span "# GF3lWBpUYONI4Qfy6PuKCGHK" at bounding box center [91, 39] width 83 height 8
copy span "GF3lWBpUYONI4Qfy6PuKCGHK"
click at [9, 10] on img at bounding box center [11, 14] width 14 height 14
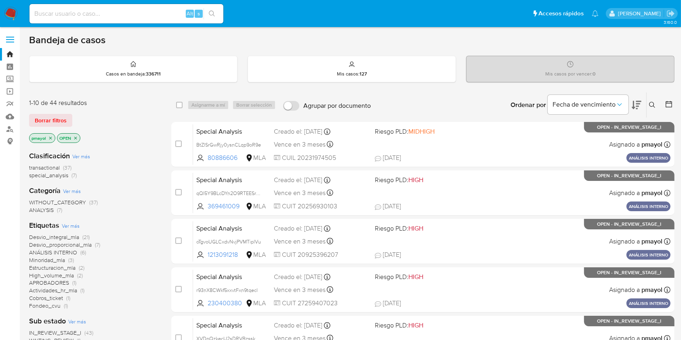
click at [652, 104] on icon at bounding box center [653, 105] width 6 height 6
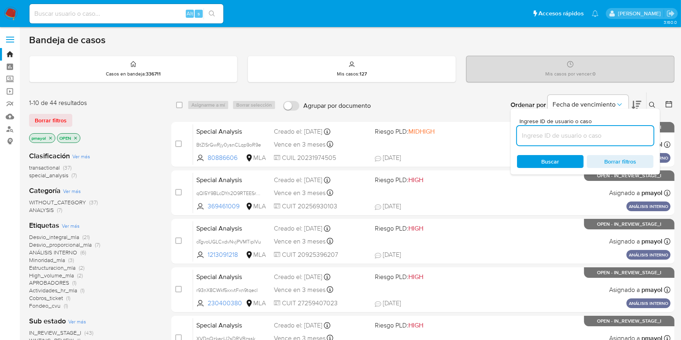
click at [566, 137] on input at bounding box center [585, 136] width 137 height 11
type input "GF3lWBpUYONI4Qfy6PuKCGHK"
click at [538, 162] on span "Buscar" at bounding box center [550, 161] width 55 height 11
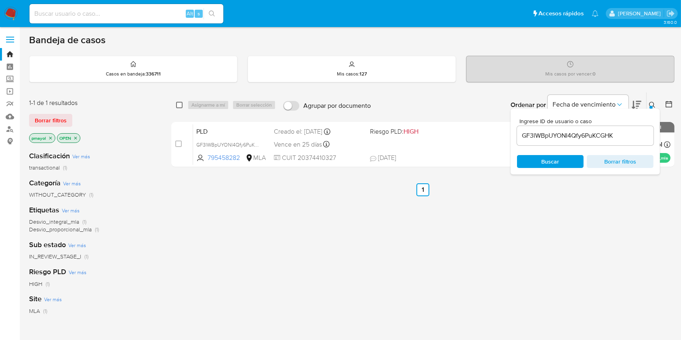
click at [178, 104] on input "checkbox" at bounding box center [179, 105] width 6 height 6
checkbox input "true"
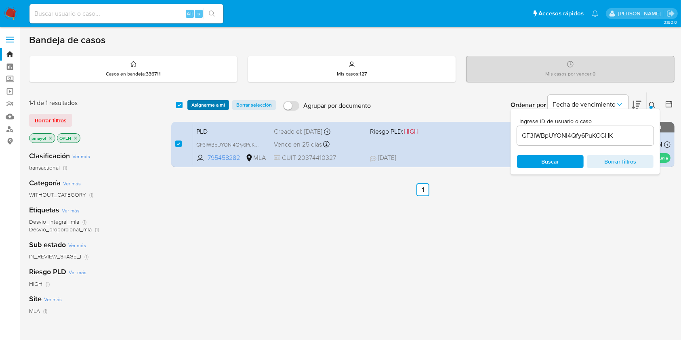
click at [213, 107] on span "Asignarme a mí" at bounding box center [209, 105] width 34 height 8
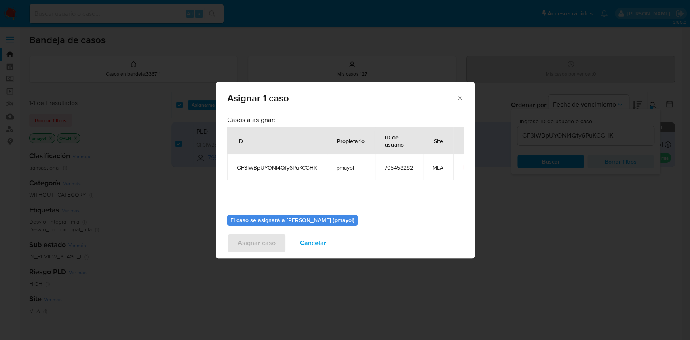
scroll to position [41, 0]
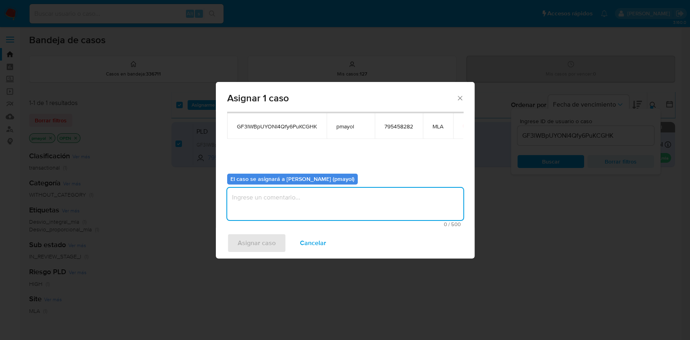
click at [409, 214] on textarea "assign-modal" at bounding box center [345, 204] width 236 height 32
type textarea "s"
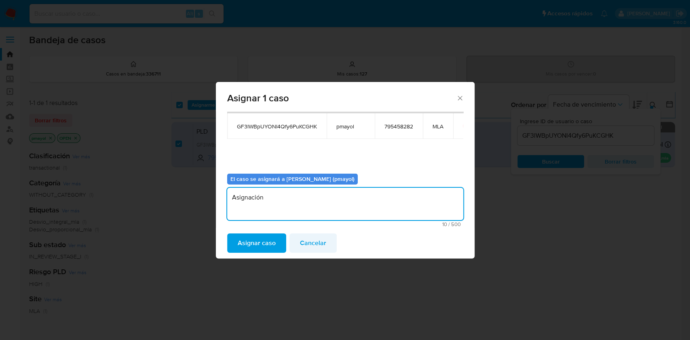
type textarea "Asignación"
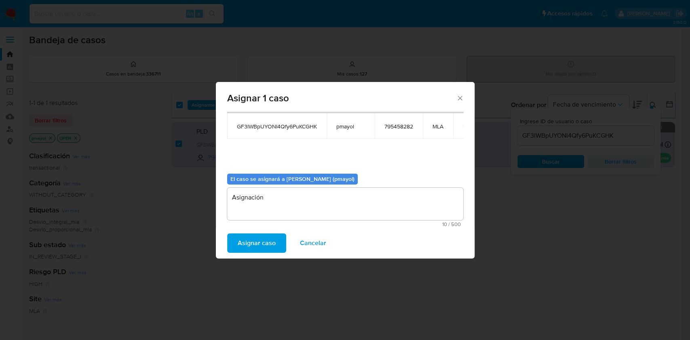
click at [320, 244] on span "Cancelar" at bounding box center [313, 243] width 26 height 18
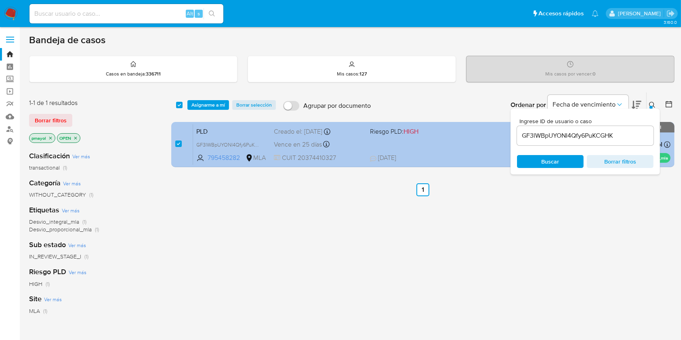
click at [448, 146] on div "PLD GF3lWBpUYONI4Qfy6PuKCGHK 795458282 MLA Riesgo PLD: HIGH Creado el: 12/08/20…" at bounding box center [432, 144] width 478 height 41
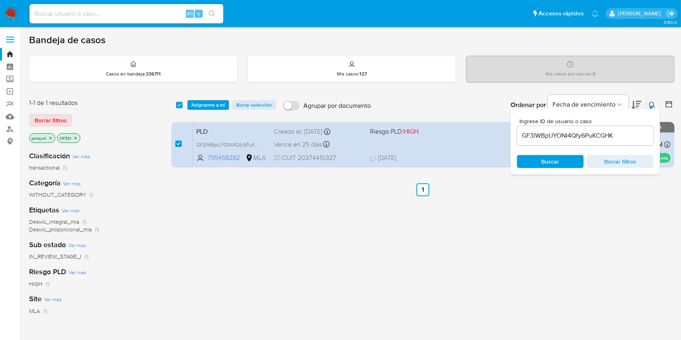
click at [227, 105] on button "Asignarme a mí" at bounding box center [209, 105] width 42 height 10
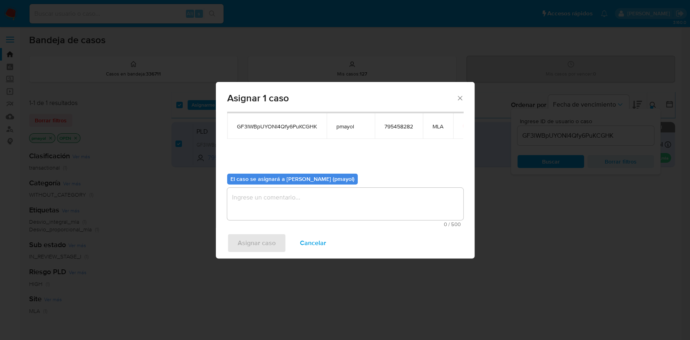
click at [397, 212] on textarea "assign-modal" at bounding box center [345, 204] width 236 height 32
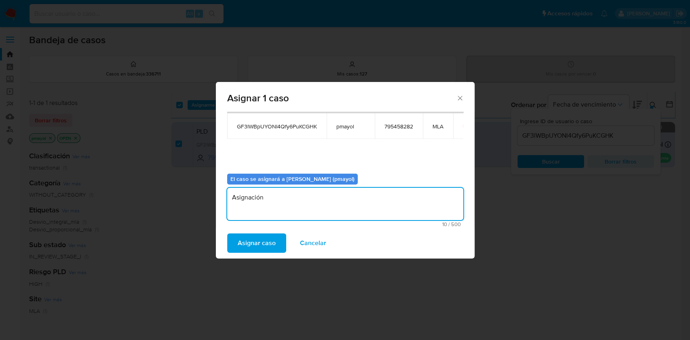
type textarea "Asignación"
click at [256, 238] on span "Asignar caso" at bounding box center [257, 243] width 38 height 18
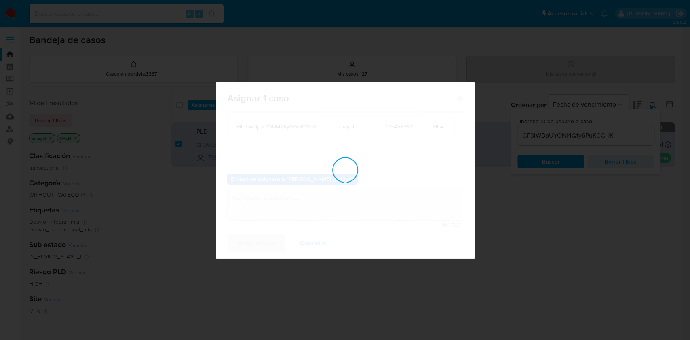
checkbox input "false"
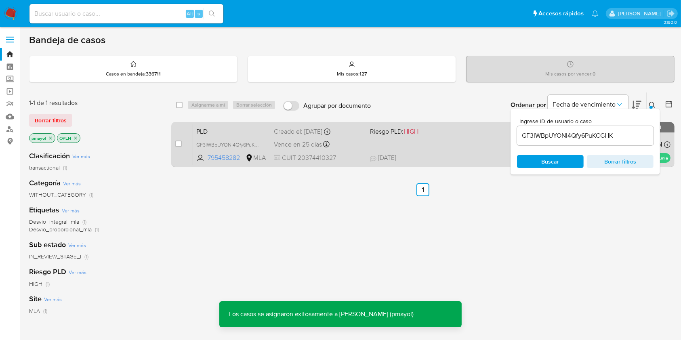
click at [441, 148] on div "PLD GF3lWBpUYONI4Qfy6PuKCGHK 795458282 MLA Riesgo PLD: HIGH Creado el: 12/08/20…" at bounding box center [432, 144] width 478 height 41
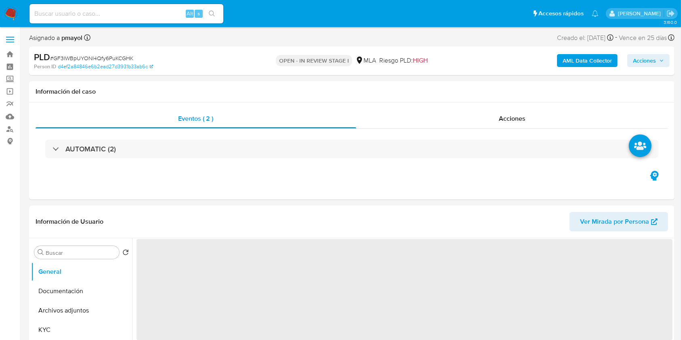
select select "10"
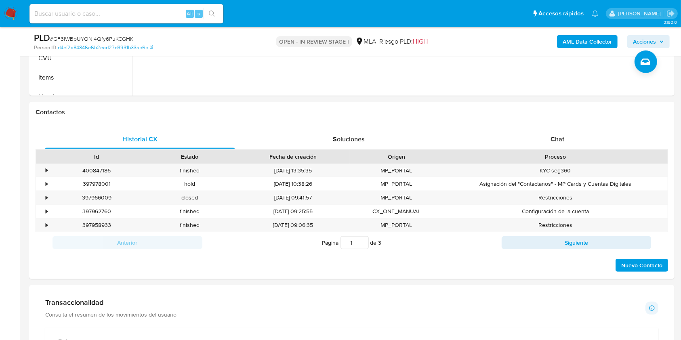
scroll to position [338, 0]
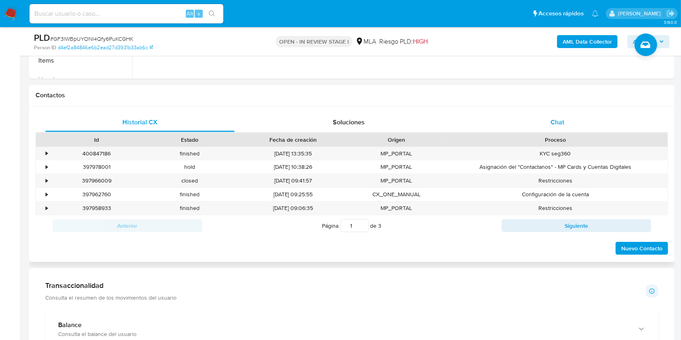
click at [588, 120] on div "Chat" at bounding box center [558, 122] width 190 height 19
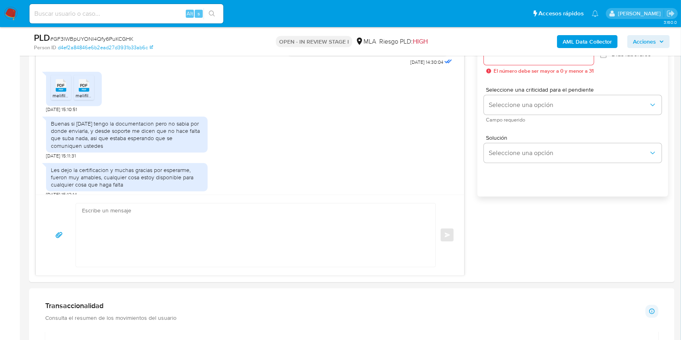
scroll to position [527, 0]
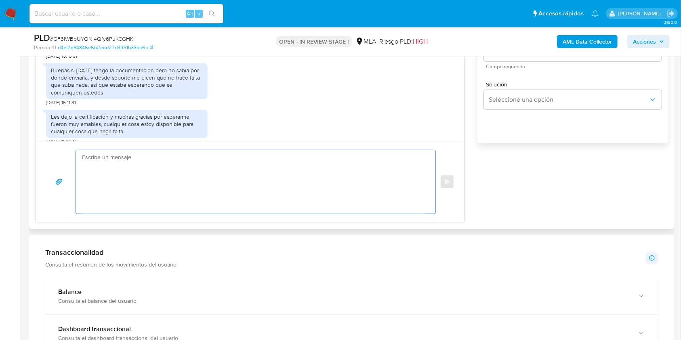
click at [250, 186] on textarea at bounding box center [254, 181] width 344 height 63
paste textarea "Hola, ¡Muchas gracias por tu respuesta! Confirmamos la recepción de la document…"
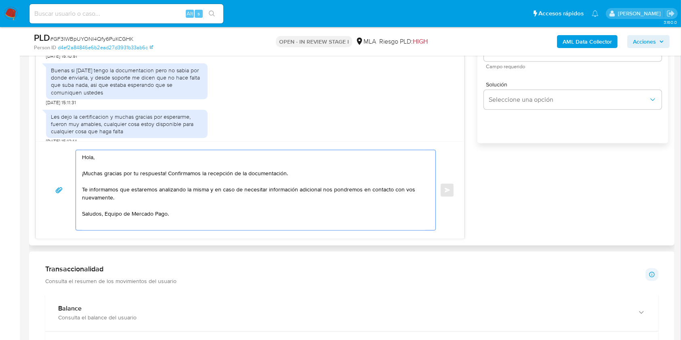
click at [108, 217] on textarea "Hola, ¡Muchas gracias por tu respuesta! Confirmamos la recepción de la document…" at bounding box center [254, 190] width 344 height 80
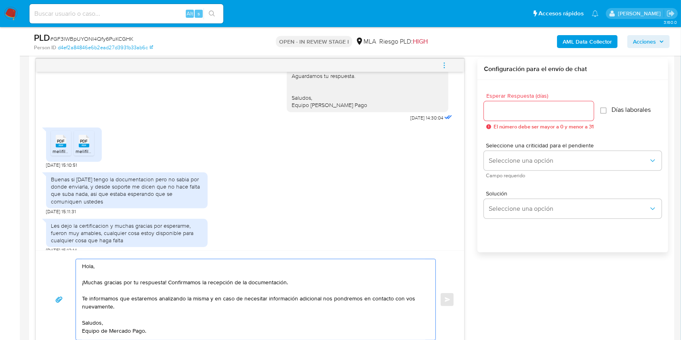
scroll to position [405, 0]
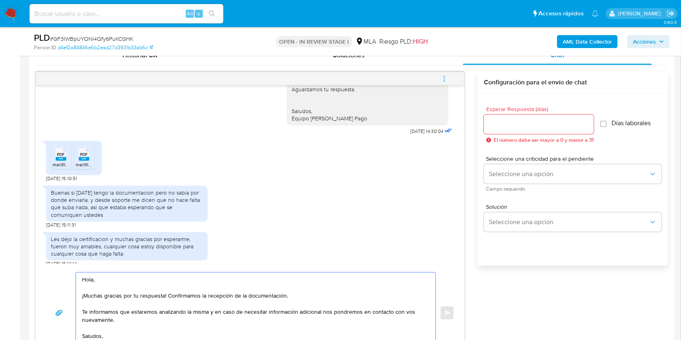
type textarea "Hola, ¡Muchas gracias por tu respuesta! Confirmamos la recepción de la document…"
click at [491, 124] on input "Esperar Respuesta (días)" at bounding box center [539, 124] width 110 height 11
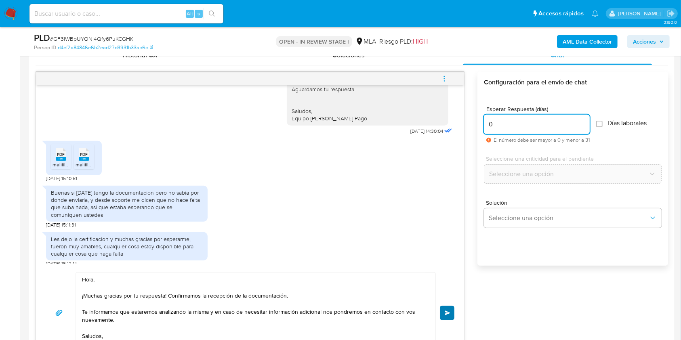
type input "0"
click at [442, 307] on button "Enviar" at bounding box center [447, 313] width 15 height 15
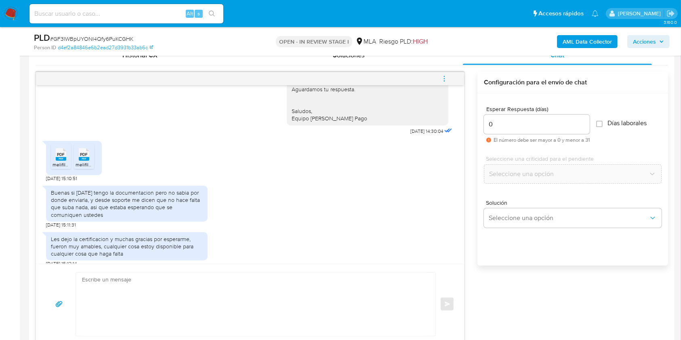
click at [443, 78] on icon "menu-action" at bounding box center [444, 78] width 7 height 7
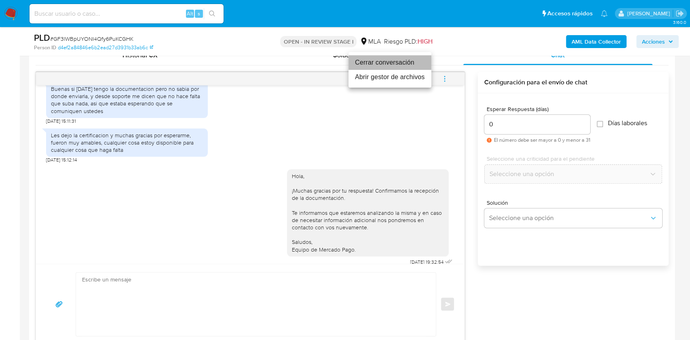
click at [367, 61] on li "Cerrar conversación" at bounding box center [389, 62] width 83 height 15
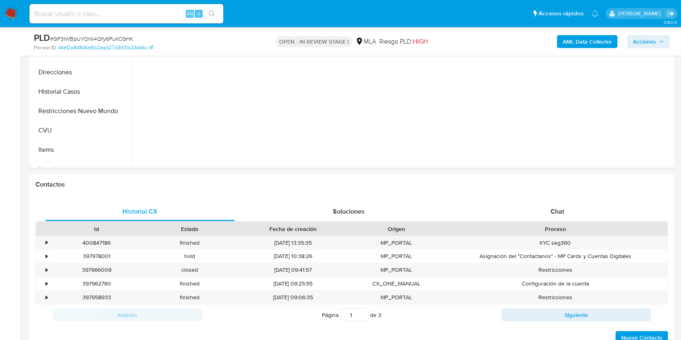
select select "10"
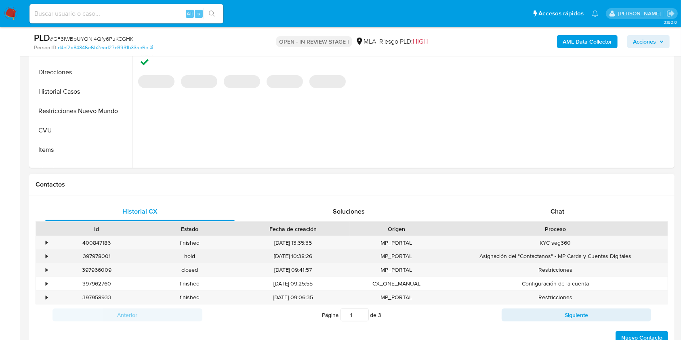
scroll to position [319, 0]
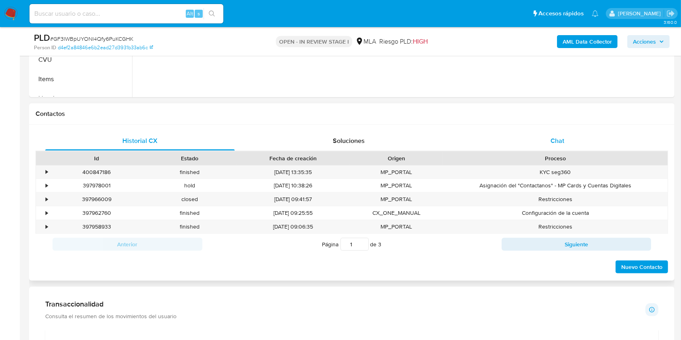
click at [546, 145] on div "Chat" at bounding box center [558, 140] width 190 height 19
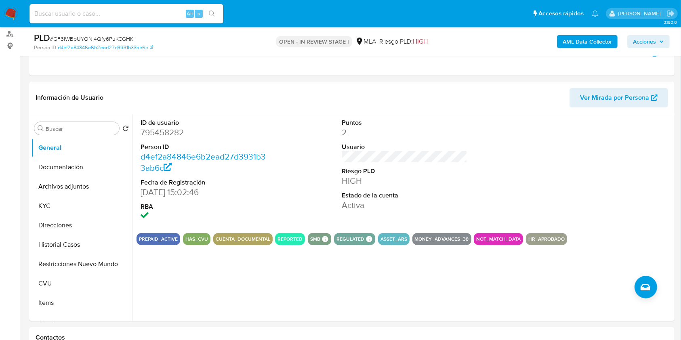
scroll to position [79, 0]
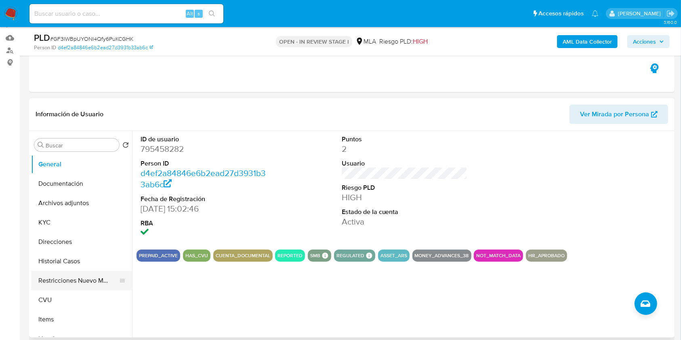
click at [76, 283] on button "Restricciones Nuevo Mundo" at bounding box center [78, 280] width 95 height 19
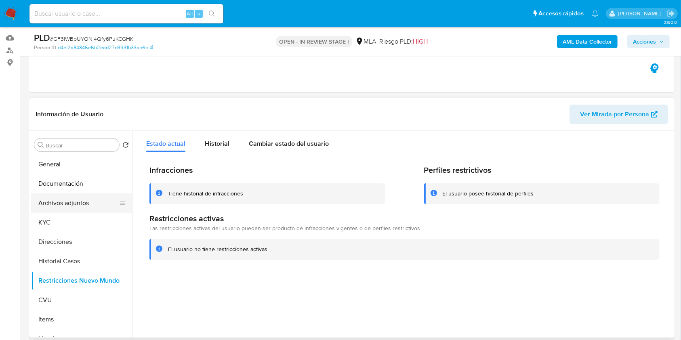
click at [84, 199] on button "Archivos adjuntos" at bounding box center [78, 203] width 95 height 19
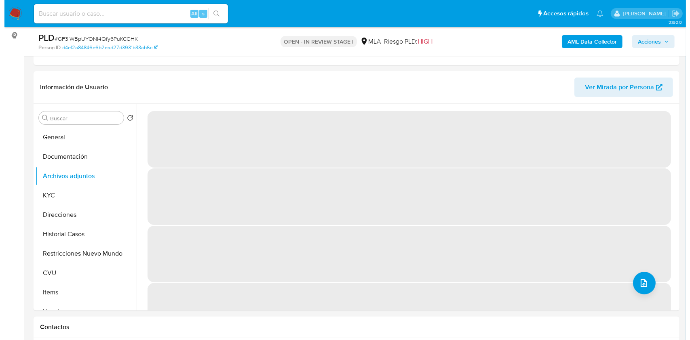
scroll to position [115, 0]
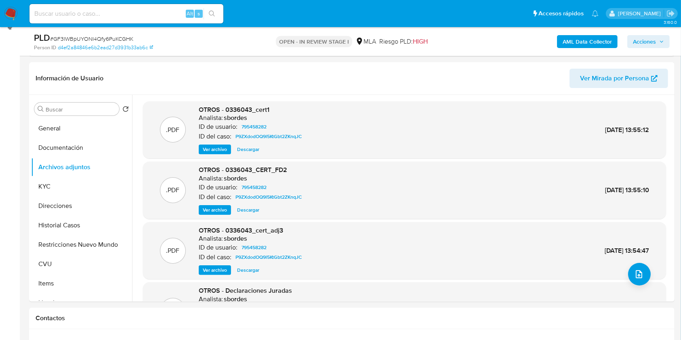
click at [579, 42] on b "AML Data Collector" at bounding box center [587, 41] width 49 height 13
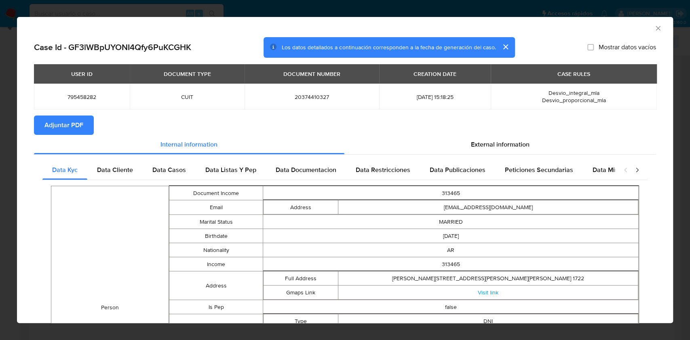
click at [57, 122] on span "Adjuntar PDF" at bounding box center [63, 125] width 39 height 18
click at [654, 30] on icon "Cerrar ventana" at bounding box center [658, 28] width 8 height 8
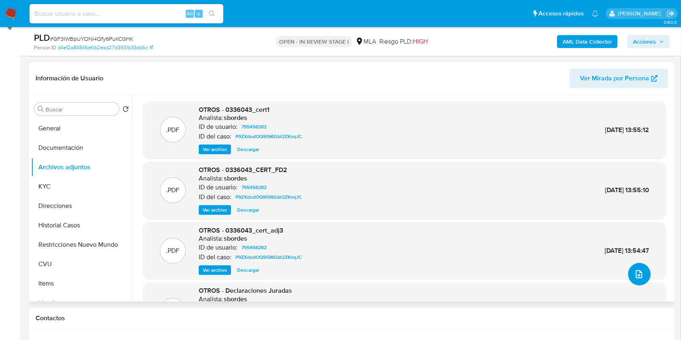
click at [636, 275] on icon "upload-file" at bounding box center [640, 275] width 10 height 10
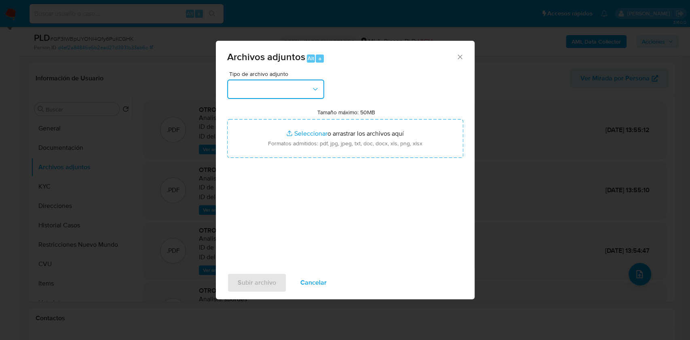
click at [311, 89] on icon "button" at bounding box center [315, 89] width 8 height 8
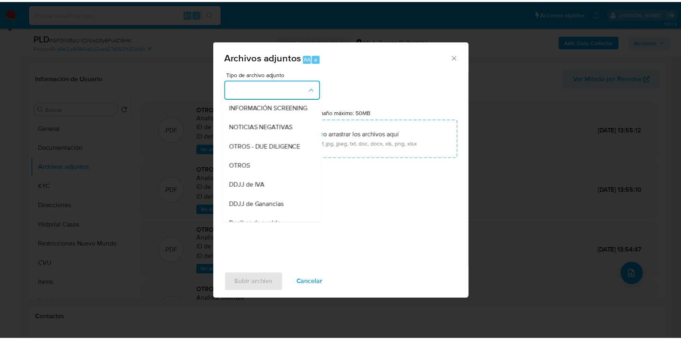
scroll to position [102, 0]
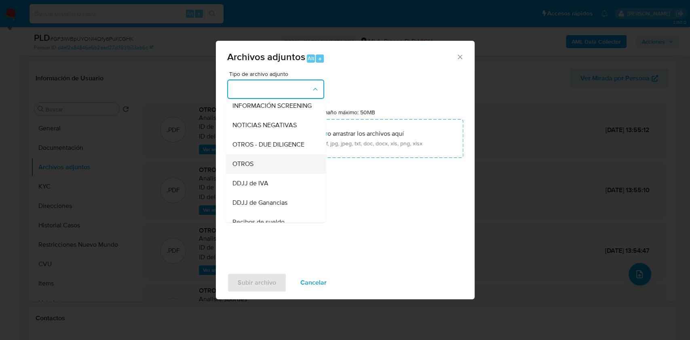
click at [272, 168] on div "OTROS" at bounding box center [273, 163] width 82 height 19
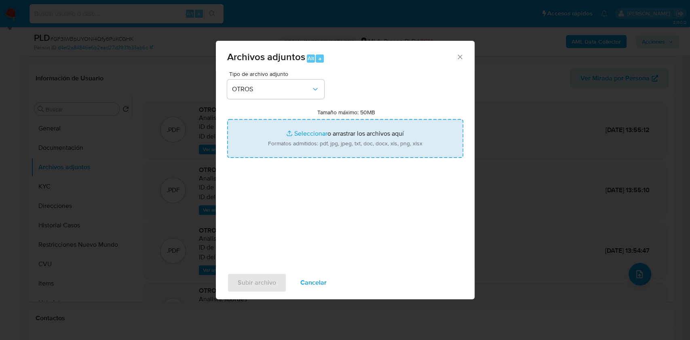
click at [320, 155] on input "Tamaño máximo: 50MB Seleccionar archivos" at bounding box center [345, 138] width 236 height 39
type input "C:\fakepath\Caselog GF3lWBpUYONI4Qfy6PuKCGHK.docx"
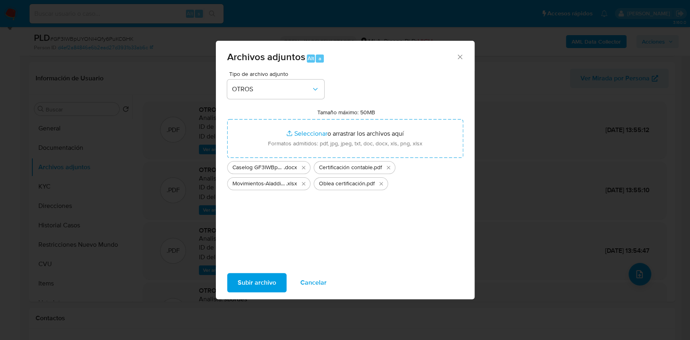
click at [256, 287] on span "Subir archivo" at bounding box center [257, 283] width 38 height 18
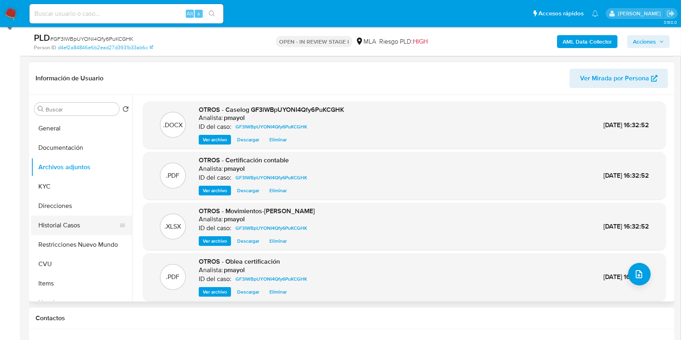
click at [75, 228] on button "Historial Casos" at bounding box center [78, 225] width 95 height 19
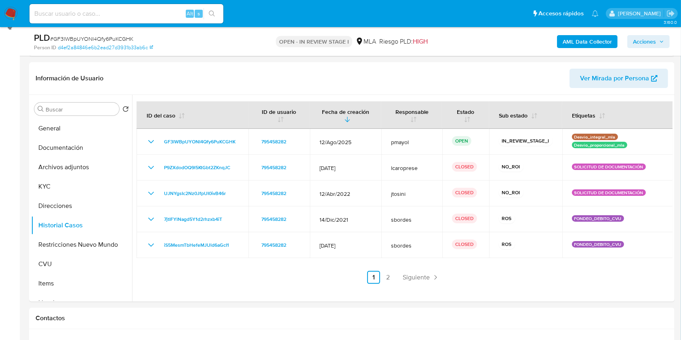
click at [655, 45] on span "Acciones" at bounding box center [644, 41] width 23 height 13
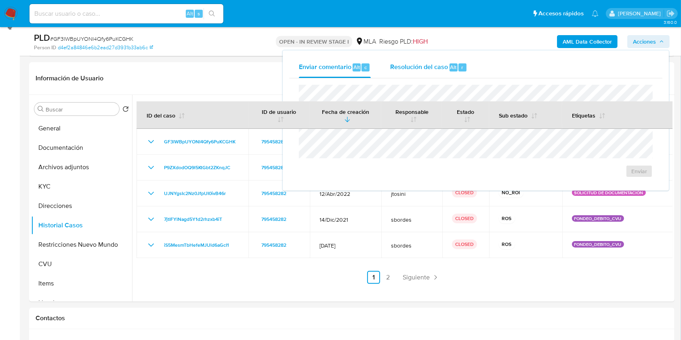
click at [420, 57] on div "Resolución del caso Alt r" at bounding box center [428, 67] width 77 height 21
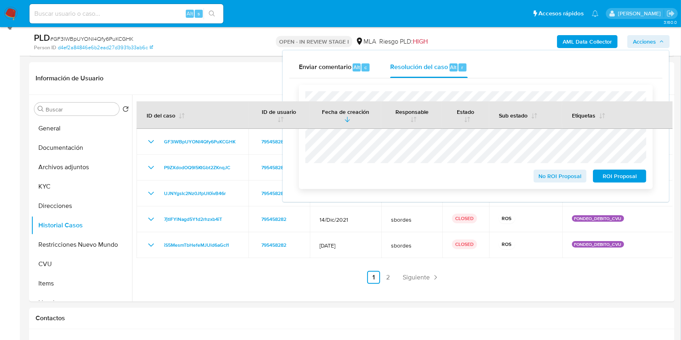
click at [447, 173] on div "No ROI Proposal ROI Proposal" at bounding box center [476, 175] width 341 height 16
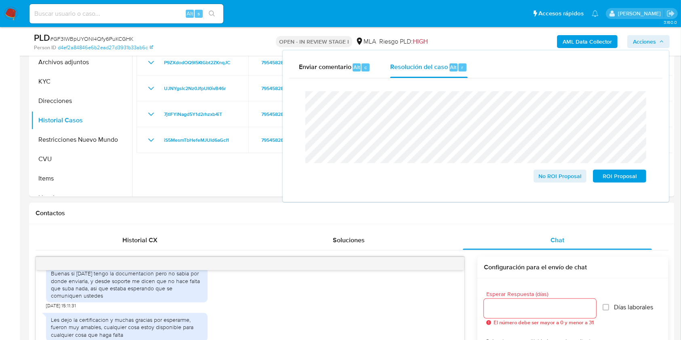
scroll to position [218, 0]
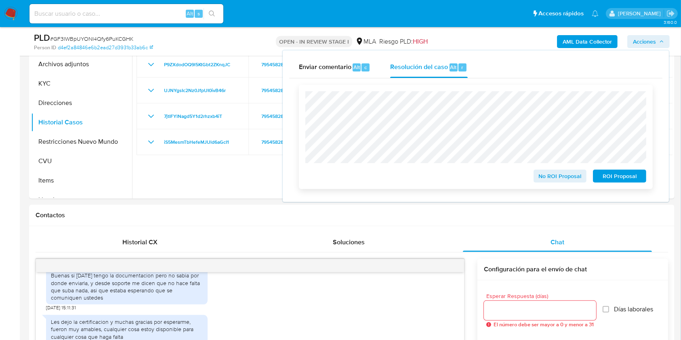
click at [548, 176] on span "No ROI Proposal" at bounding box center [561, 176] width 42 height 11
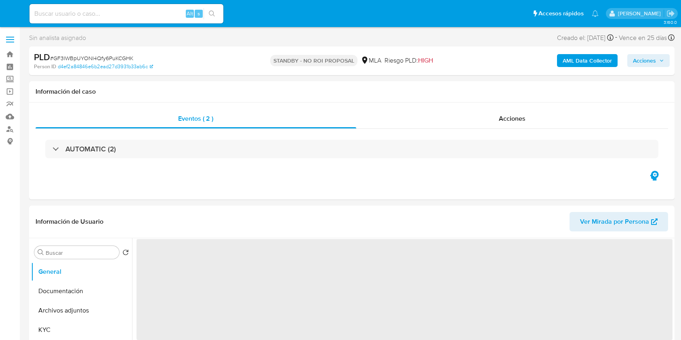
select select "10"
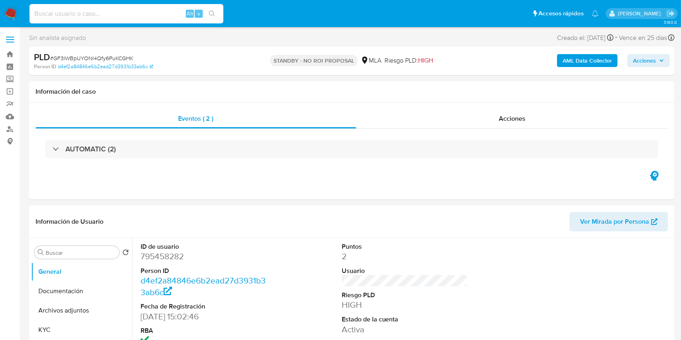
click at [149, 15] on input at bounding box center [127, 13] width 194 height 11
paste input "hyXsDCbk4KIpkfgVr0fcr9en"
type input "hyXsDCbk4KIpkfgVr0fcr9en"
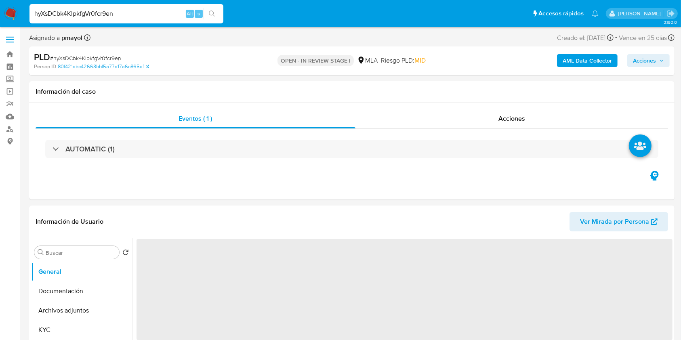
select select "10"
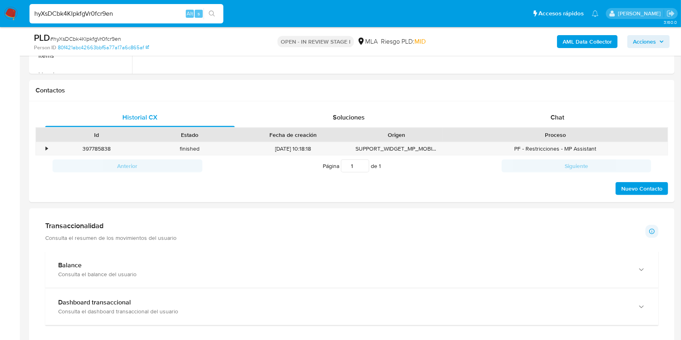
scroll to position [333, 0]
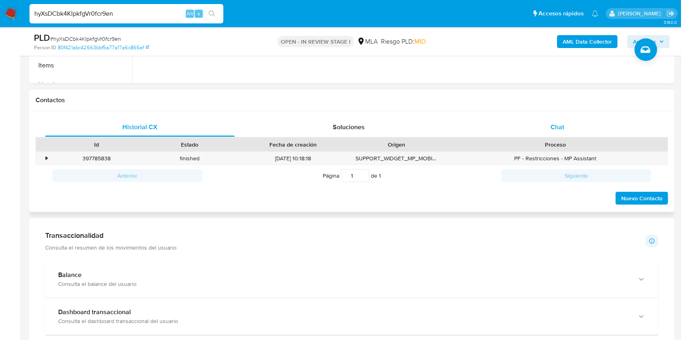
click at [572, 126] on div "Chat" at bounding box center [558, 127] width 190 height 19
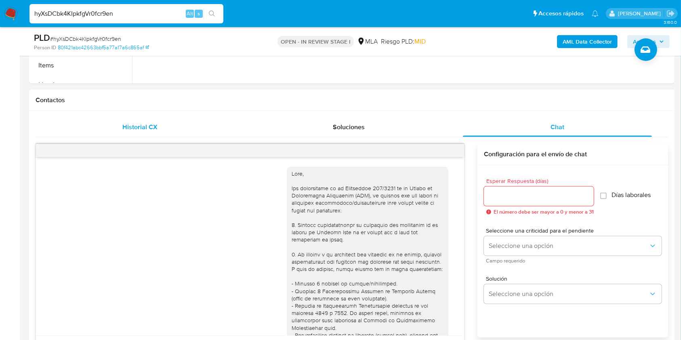
scroll to position [732, 0]
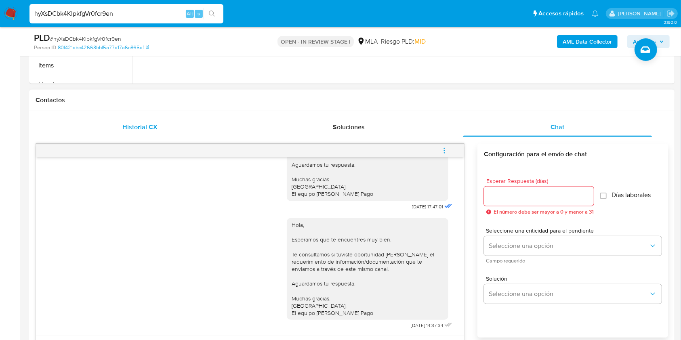
click at [131, 122] on span "Historial CX" at bounding box center [139, 126] width 35 height 9
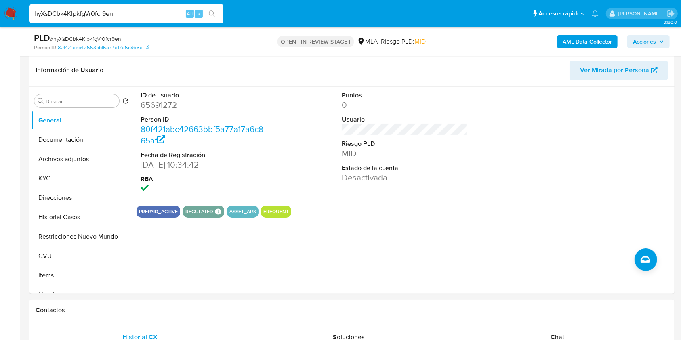
scroll to position [109, 0]
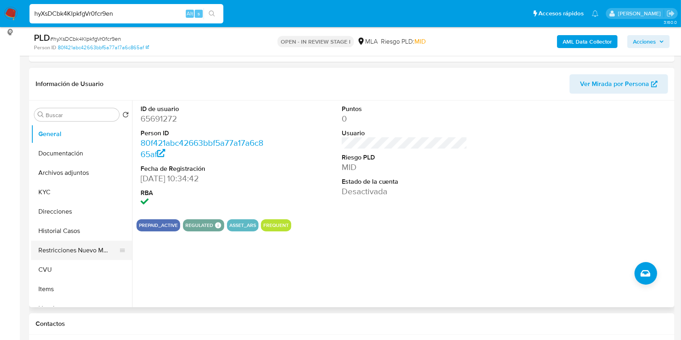
click at [80, 245] on button "Restricciones Nuevo Mundo" at bounding box center [78, 250] width 95 height 19
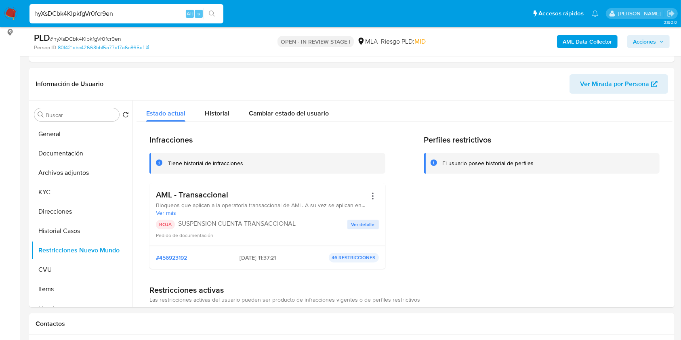
click at [143, 17] on input "hyXsDCbk4KIpkfgVr0fcr9en" at bounding box center [127, 13] width 194 height 11
paste input "BGT6zldr4pK5fmK3g8zF2GXE"
type input "BGT6zldr4pK5fmK3g8zF2GXE"
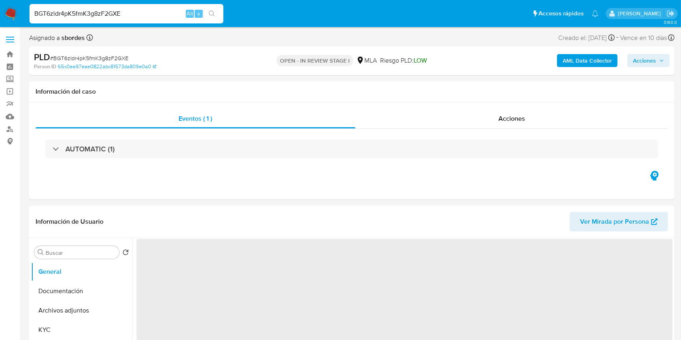
select select "10"
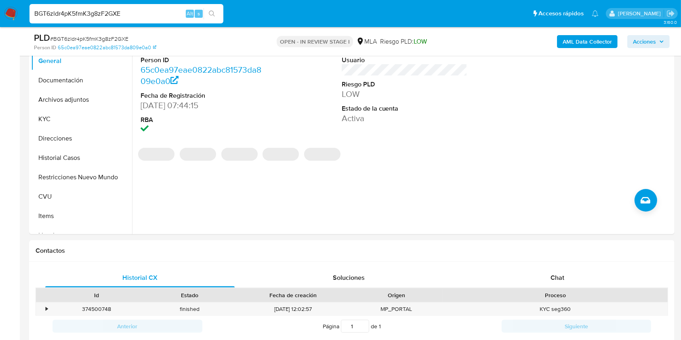
scroll to position [278, 0]
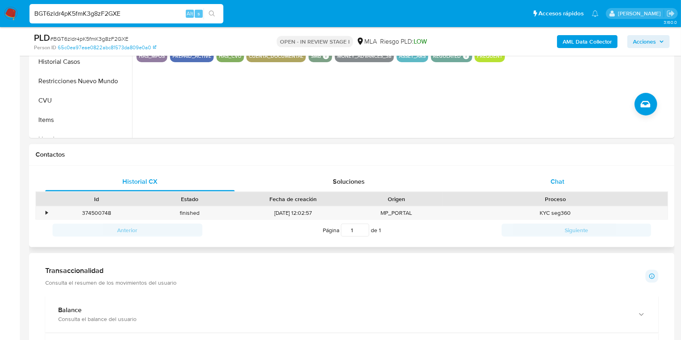
click at [536, 179] on div "Chat" at bounding box center [558, 181] width 190 height 19
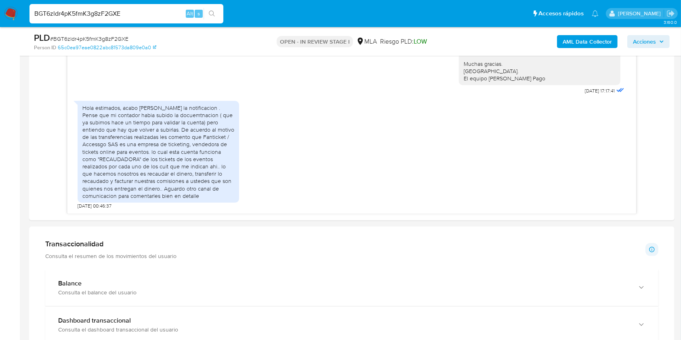
scroll to position [446, 0]
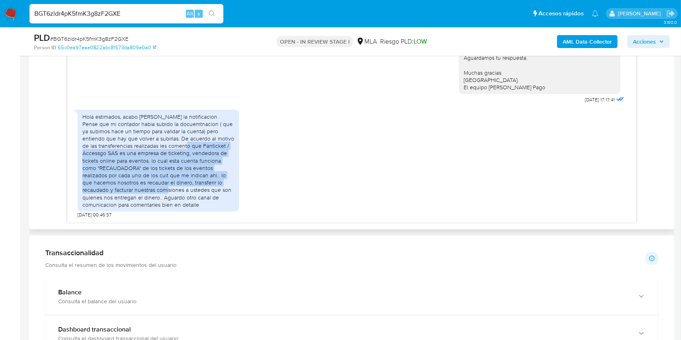
drag, startPoint x: 187, startPoint y: 148, endPoint x: 151, endPoint y: 190, distance: 55.1
click at [151, 190] on div "Hola estimados, acabo [PERSON_NAME] la notificacion . Pense que mi contador hab…" at bounding box center [158, 160] width 152 height 95
copy div "Fanticket / Accessgo SAS es una empresa de ticketing, vendedora de tickets onli…"
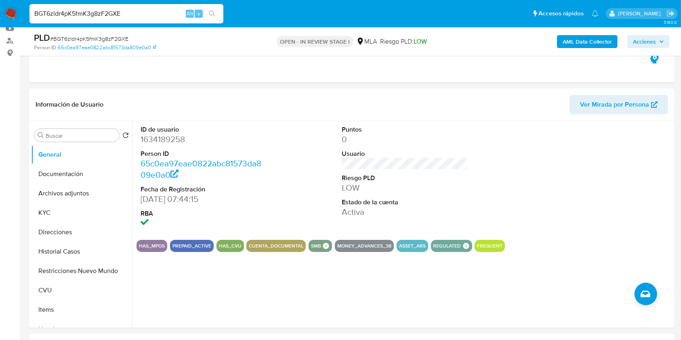
scroll to position [91, 0]
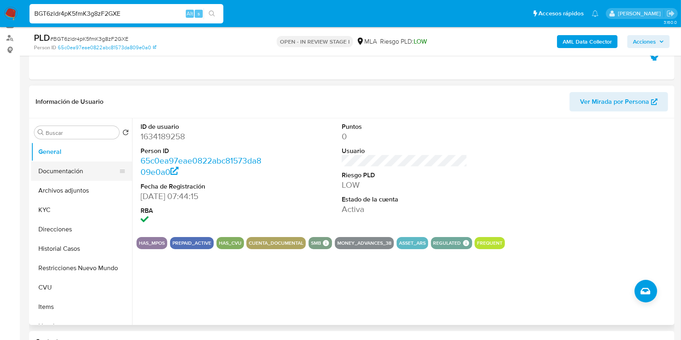
click at [83, 169] on button "Documentación" at bounding box center [78, 171] width 95 height 19
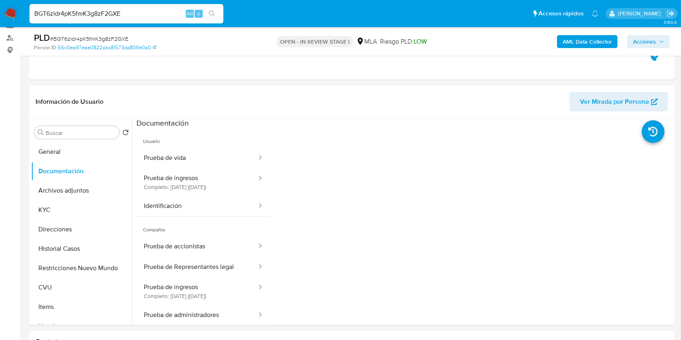
click at [94, 40] on span "# BGT6zldr4pK5fmK3g8zF2GXE" at bounding box center [89, 39] width 78 height 8
copy span "BGT6zldr4pK5fmK3g8zF2GXE"
click at [15, 15] on img at bounding box center [11, 14] width 14 height 14
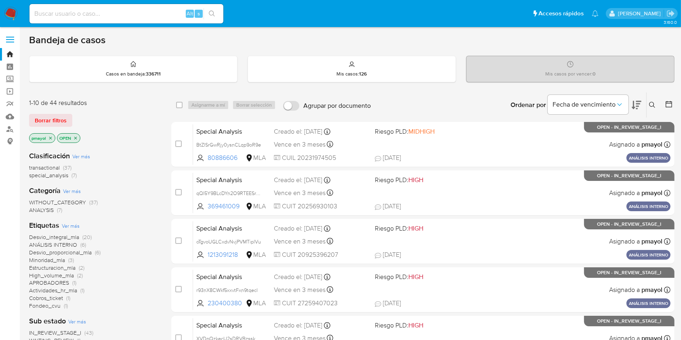
click at [652, 106] on icon at bounding box center [653, 105] width 6 height 6
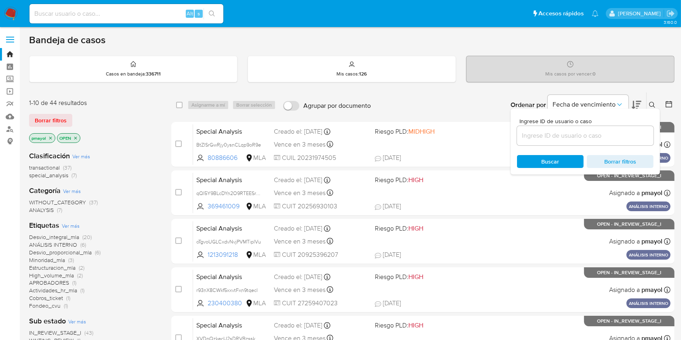
click at [593, 136] on input at bounding box center [585, 136] width 137 height 11
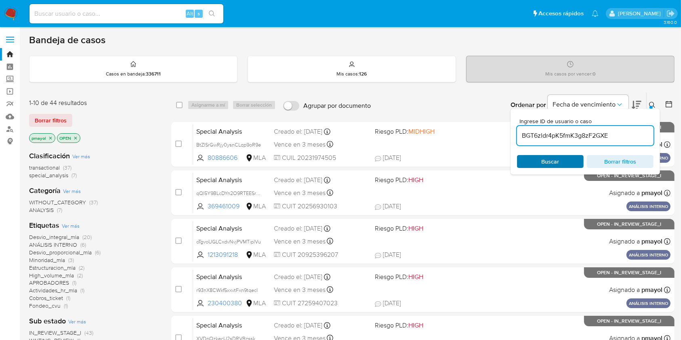
type input "BGT6zldr4pK5fmK3g8zF2GXE"
click at [551, 156] on div "Buscar Borrar filtros" at bounding box center [585, 161] width 137 height 13
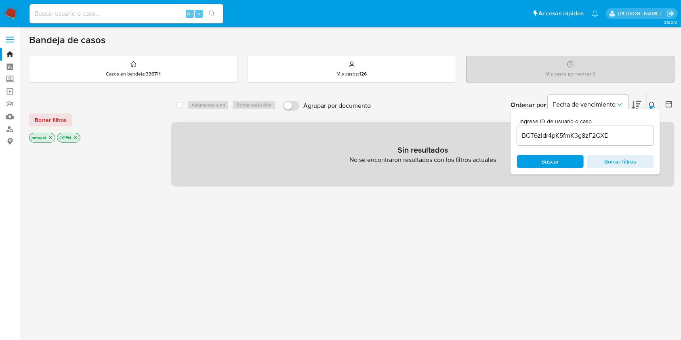
click at [50, 137] on icon "close-filter" at bounding box center [50, 138] width 3 height 3
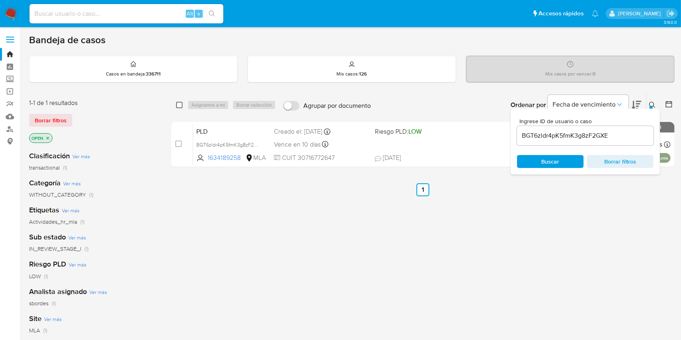
click at [179, 103] on input "checkbox" at bounding box center [179, 105] width 6 height 6
checkbox input "true"
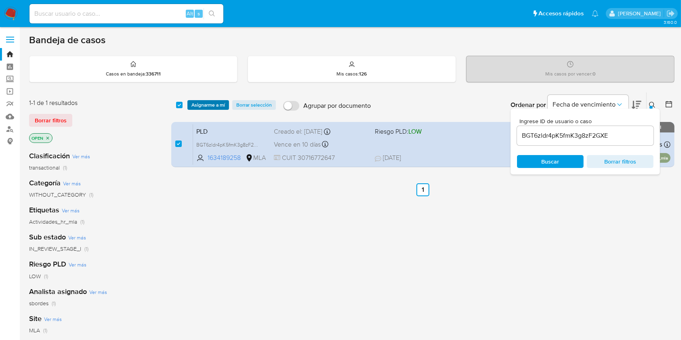
click at [196, 104] on span "Asignarme a mí" at bounding box center [209, 105] width 34 height 8
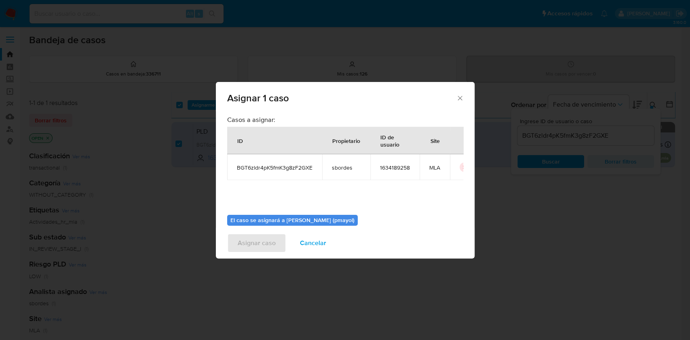
scroll to position [41, 0]
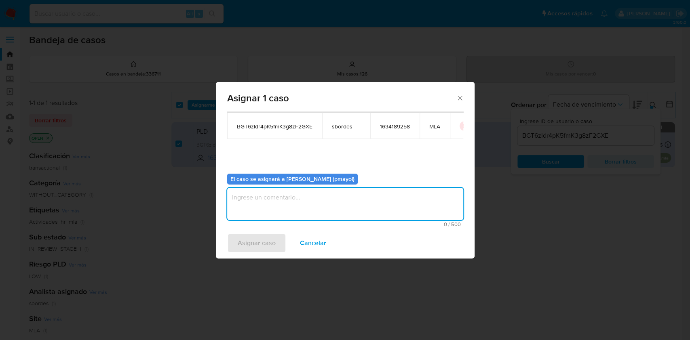
click at [412, 210] on textarea "assign-modal" at bounding box center [345, 204] width 236 height 32
click at [249, 192] on textarea "Asignación" at bounding box center [345, 204] width 236 height 32
type textarea "Asignación"
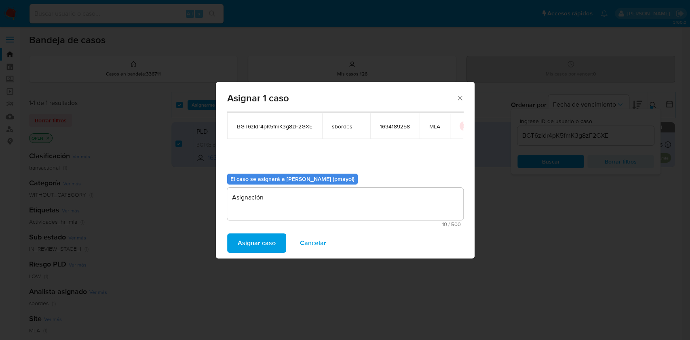
click at [258, 234] on span "Asignar caso" at bounding box center [257, 243] width 38 height 18
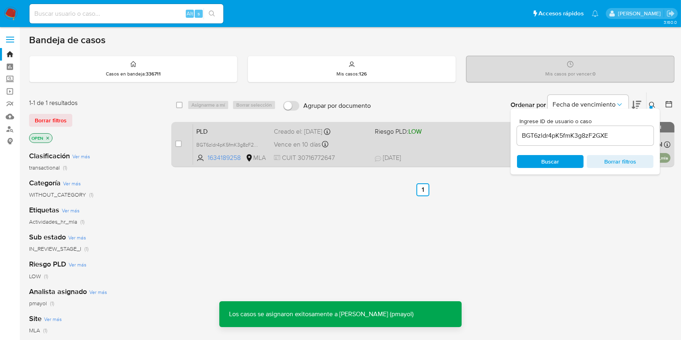
click at [442, 142] on div "PLD BGT6zldr4pK5fmK3g8zF2GXE 1634189258 MLA Riesgo PLD: LOW Creado el: [DATE] C…" at bounding box center [432, 144] width 478 height 41
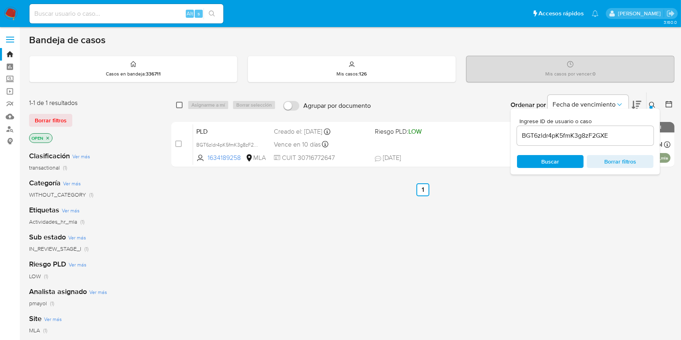
click at [181, 104] on input "checkbox" at bounding box center [179, 105] width 6 height 6
checkbox input "true"
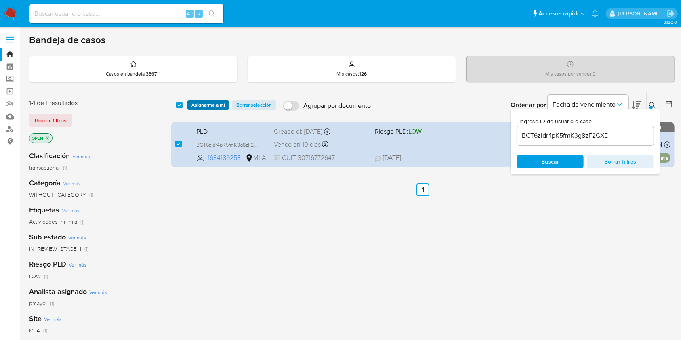
click at [193, 104] on span "Asignarme a mí" at bounding box center [209, 105] width 34 height 8
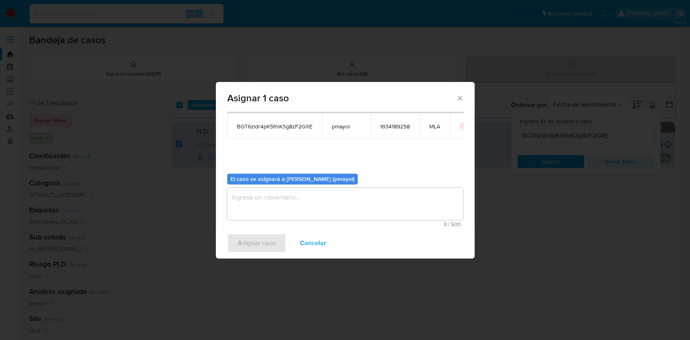
click at [426, 209] on textarea "assign-modal" at bounding box center [345, 204] width 236 height 32
paste textarea "Asignación"
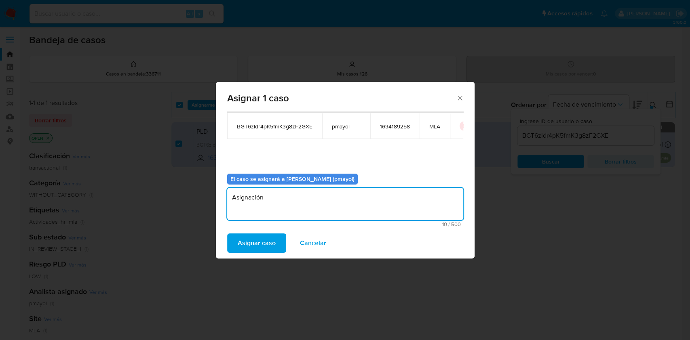
type textarea "Asignación"
click at [262, 239] on span "Asignar caso" at bounding box center [257, 243] width 38 height 18
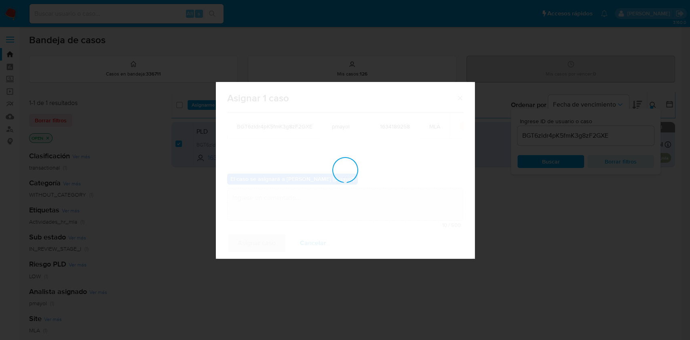
checkbox input "false"
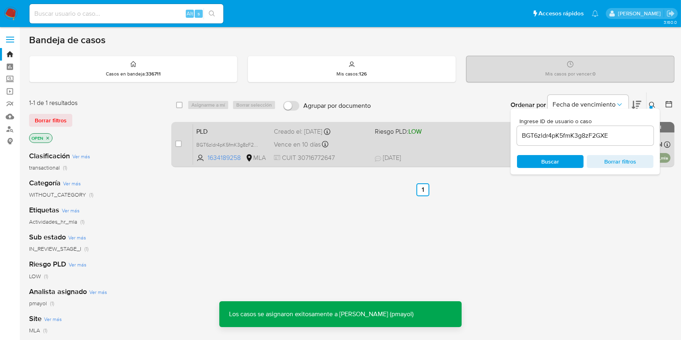
click at [371, 133] on div "PLD BGT6zldr4pK5fmK3g8zF2GXE 1634189258 MLA Riesgo PLD: LOW Creado el: 12/08/20…" at bounding box center [432, 144] width 478 height 41
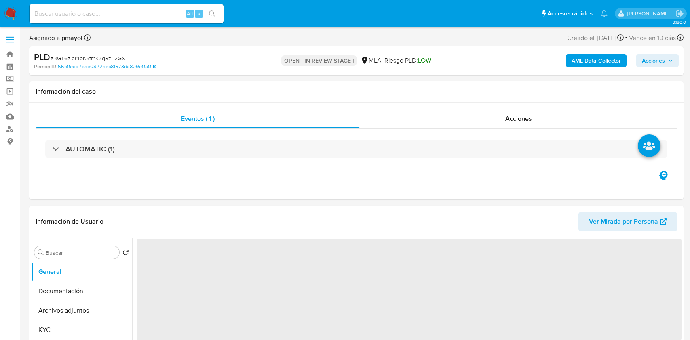
select select "10"
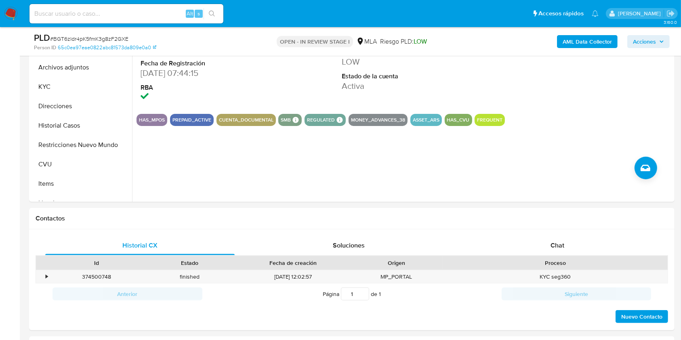
scroll to position [377, 0]
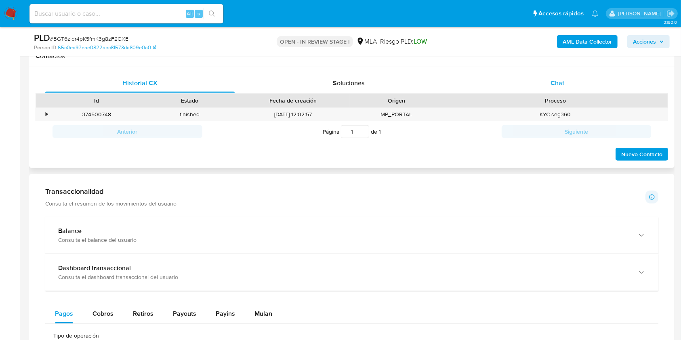
click at [583, 91] on div "Chat" at bounding box center [558, 83] width 190 height 19
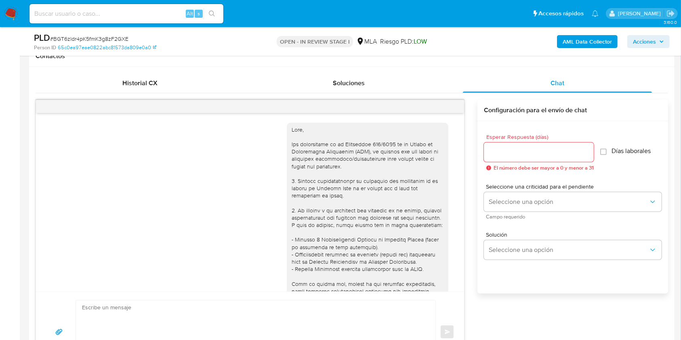
scroll to position [764, 0]
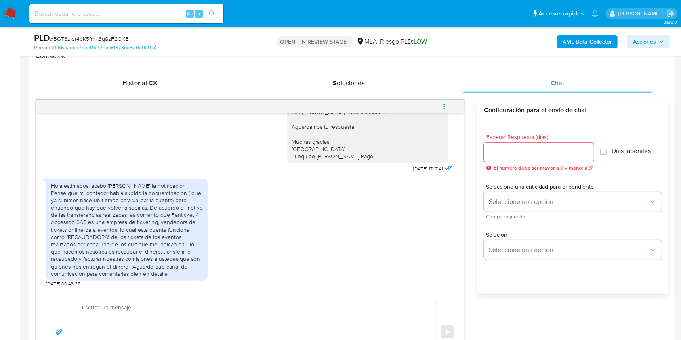
click at [248, 304] on textarea at bounding box center [254, 332] width 344 height 63
paste textarea "Hola, ¡Muchas gracias por tu respuesta! Confirmamos la recepción de la document…"
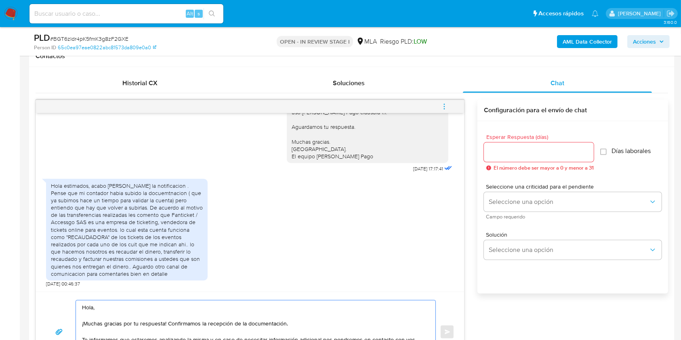
scroll to position [414, 0]
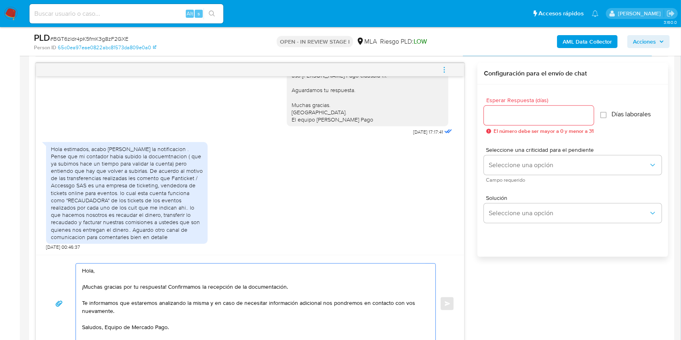
drag, startPoint x: 307, startPoint y: 287, endPoint x: 167, endPoint y: 287, distance: 139.4
click at [167, 287] on textarea "Hola, ¡Muchas gracias por tu respuesta! Confirmamos la recepción de la document…" at bounding box center [254, 304] width 344 height 80
click at [106, 325] on textarea "Hola, ¡Muchas gracias por tu respuesta! Te informamos que estaremos analizando …" at bounding box center [254, 304] width 344 height 80
type textarea "Hola, ¡Muchas gracias por tu respuesta! Te informamos que estaremos analizando …"
click at [514, 119] on input "Esperar Respuesta (días)" at bounding box center [539, 115] width 110 height 11
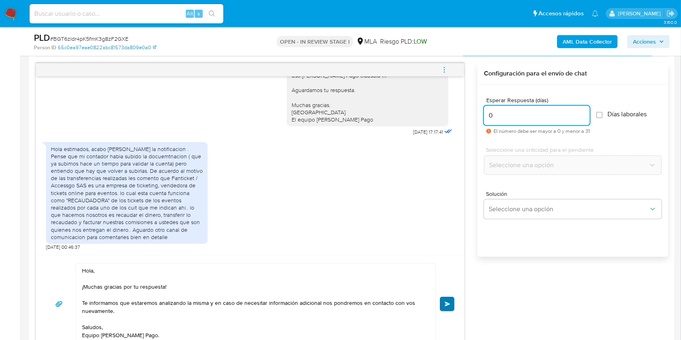
type input "0"
click at [453, 298] on button "Enviar" at bounding box center [447, 304] width 15 height 15
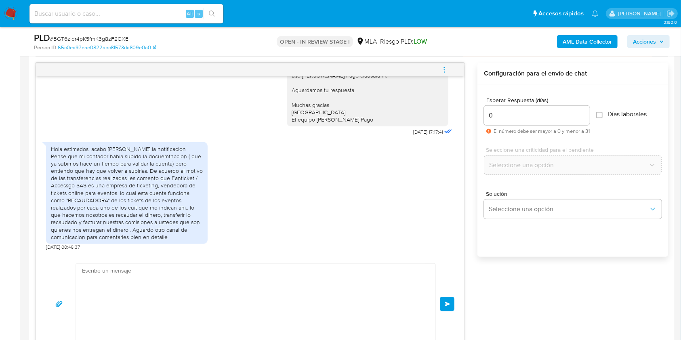
click at [446, 66] on icon "menu-action" at bounding box center [444, 69] width 7 height 7
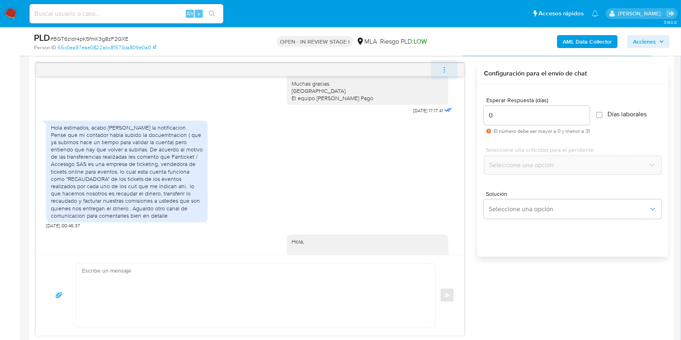
scroll to position [861, 0]
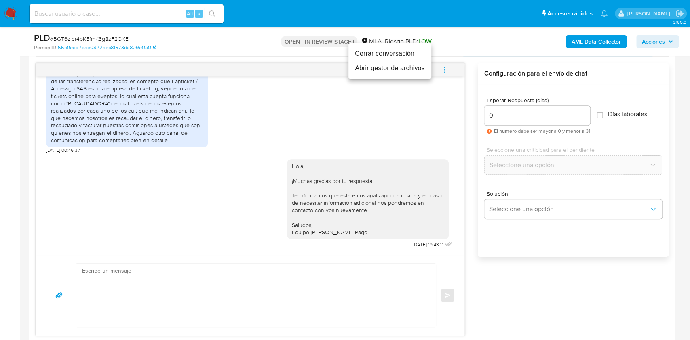
click at [396, 50] on li "Cerrar conversación" at bounding box center [389, 53] width 83 height 15
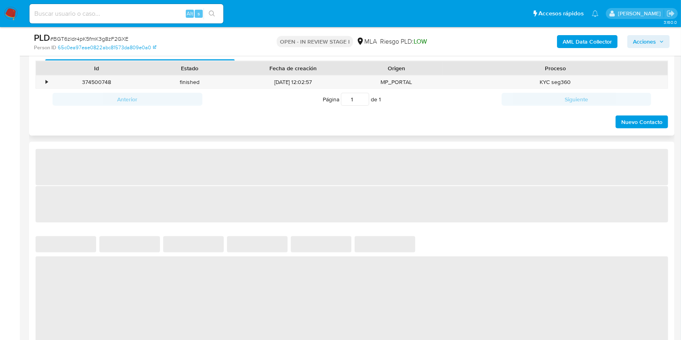
select select "10"
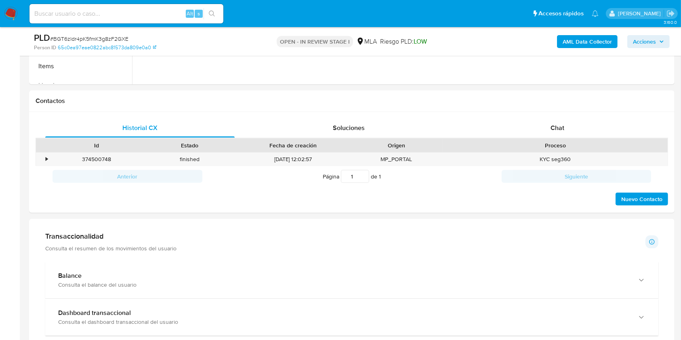
scroll to position [324, 0]
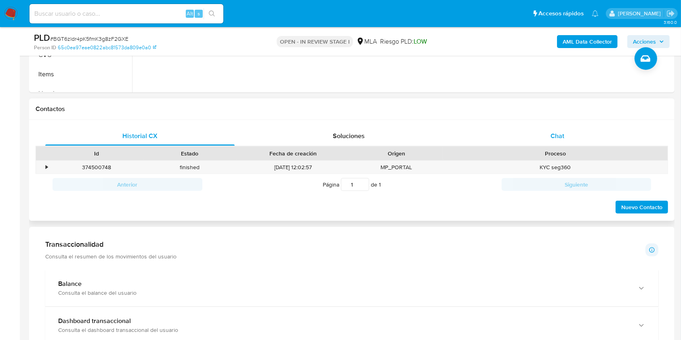
click at [553, 143] on div "Chat" at bounding box center [558, 136] width 190 height 19
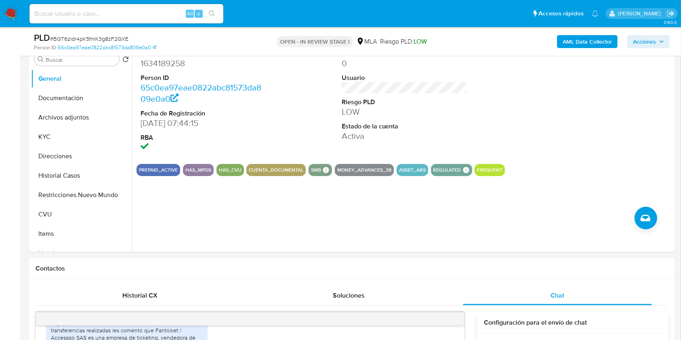
scroll to position [152, 0]
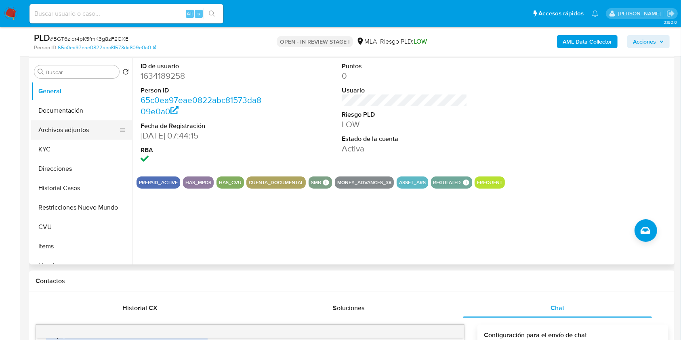
click at [74, 134] on button "Archivos adjuntos" at bounding box center [78, 129] width 95 height 19
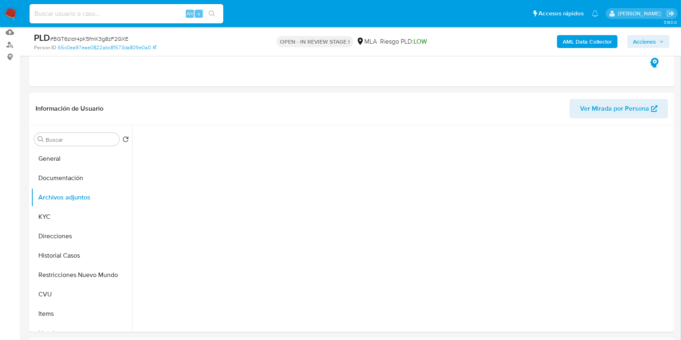
scroll to position [86, 0]
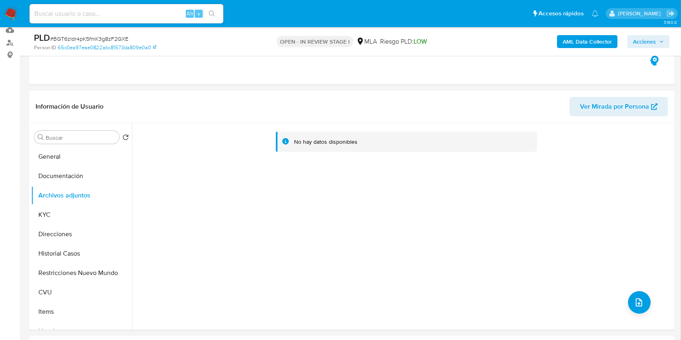
click at [578, 46] on b "AML Data Collector" at bounding box center [587, 41] width 49 height 13
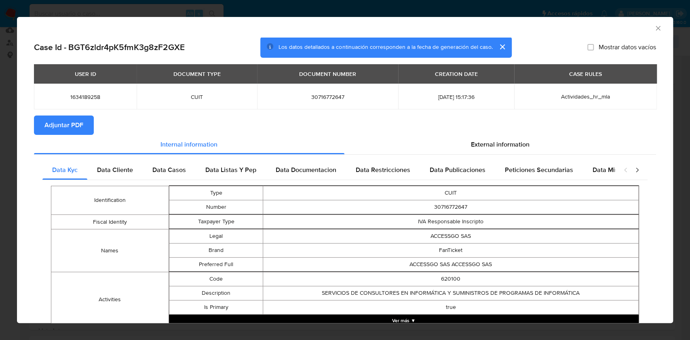
click at [80, 121] on span "Adjuntar PDF" at bounding box center [63, 125] width 39 height 18
click at [654, 25] on icon "Cerrar ventana" at bounding box center [658, 28] width 8 height 8
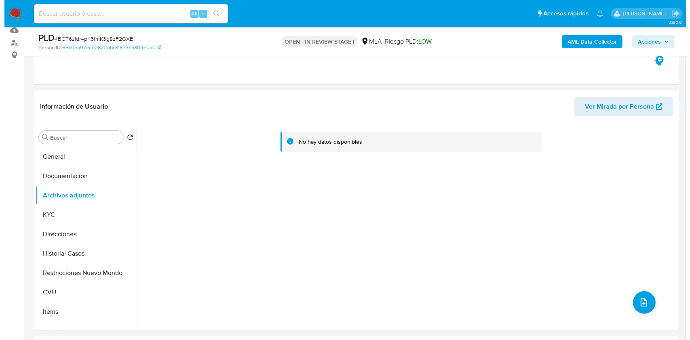
scroll to position [141, 0]
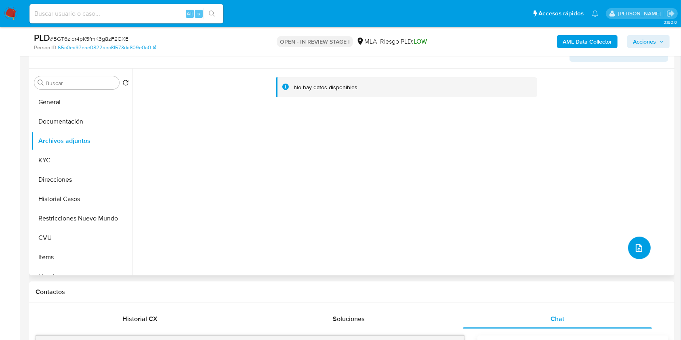
click at [636, 251] on icon "upload-file" at bounding box center [639, 248] width 6 height 8
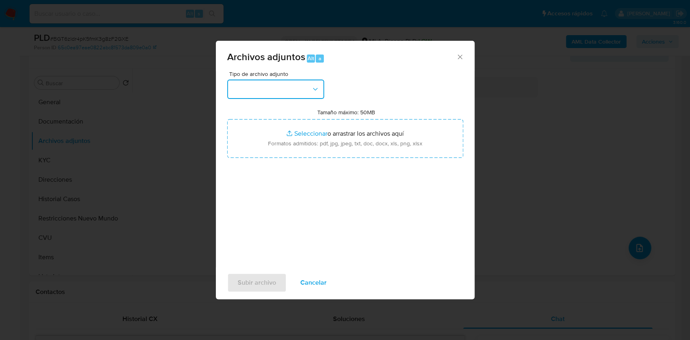
click at [298, 89] on button "button" at bounding box center [275, 89] width 97 height 19
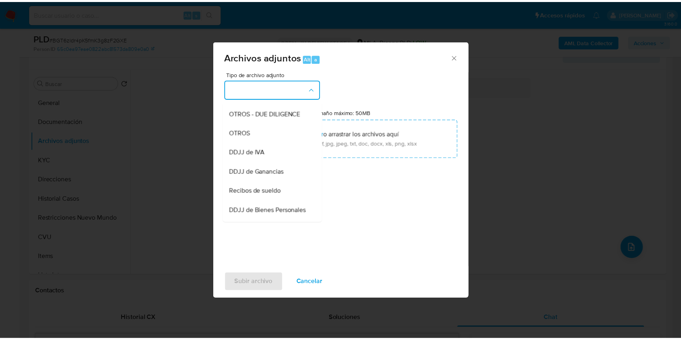
scroll to position [142, 0]
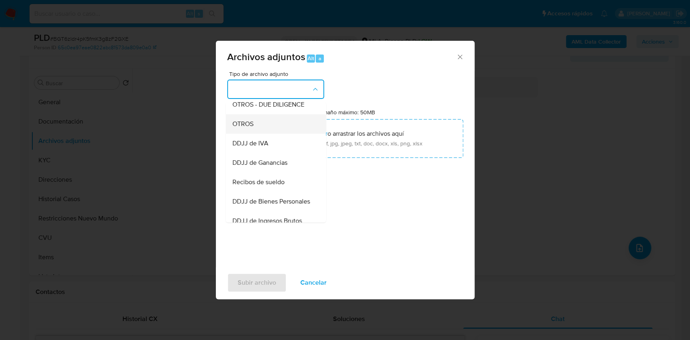
click at [261, 134] on div "OTROS" at bounding box center [273, 123] width 82 height 19
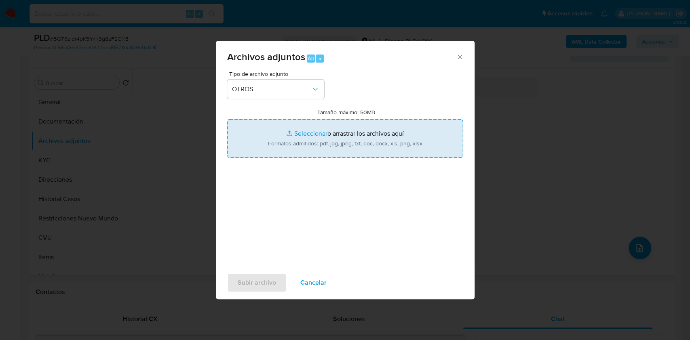
click at [325, 142] on input "Tamaño máximo: 50MB Seleccionar archivos" at bounding box center [345, 138] width 236 height 39
type input "C:\fakepath\Caselog BGT6zldr4pK5fmK3g8zF2GXE.docx"
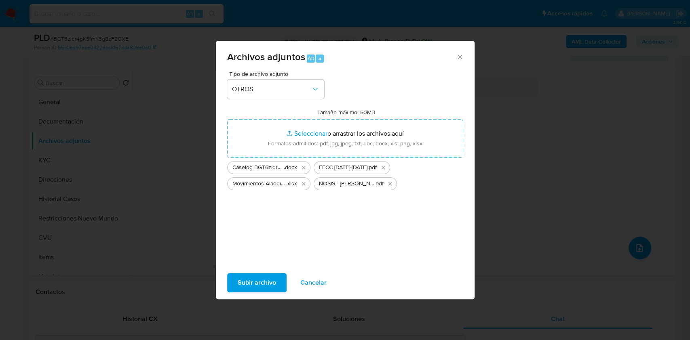
drag, startPoint x: 325, startPoint y: 142, endPoint x: 269, endPoint y: 277, distance: 145.7
click at [269, 277] on span "Subir archivo" at bounding box center [257, 283] width 38 height 18
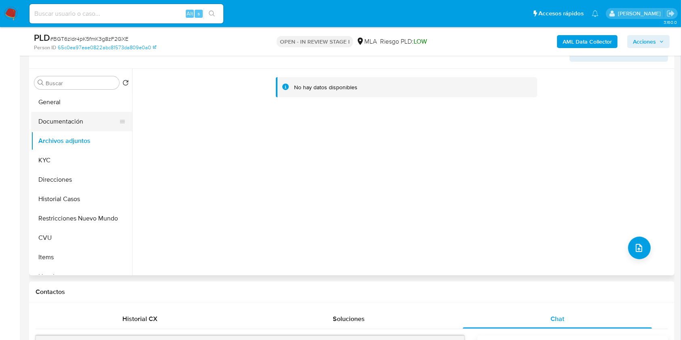
click at [69, 116] on button "Documentación" at bounding box center [78, 121] width 95 height 19
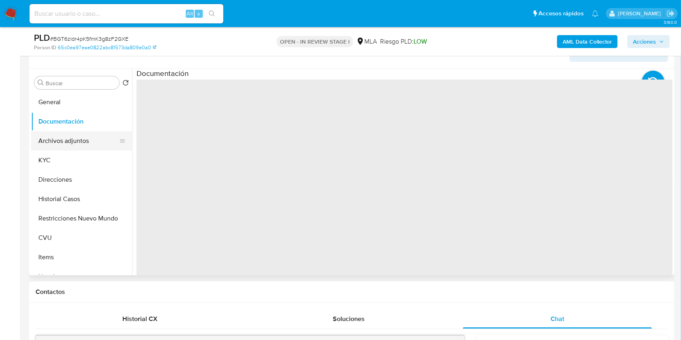
click at [77, 137] on button "Archivos adjuntos" at bounding box center [78, 140] width 95 height 19
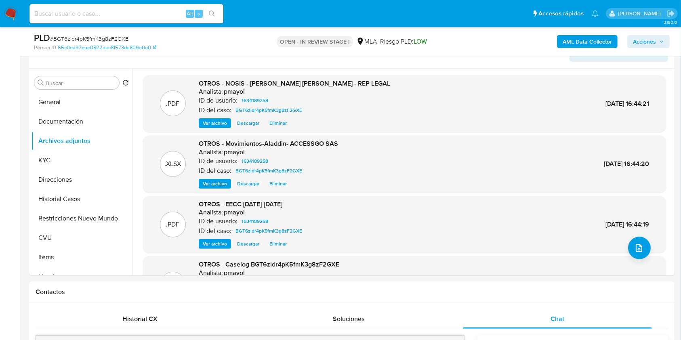
click at [636, 40] on span "Acciones" at bounding box center [644, 41] width 23 height 13
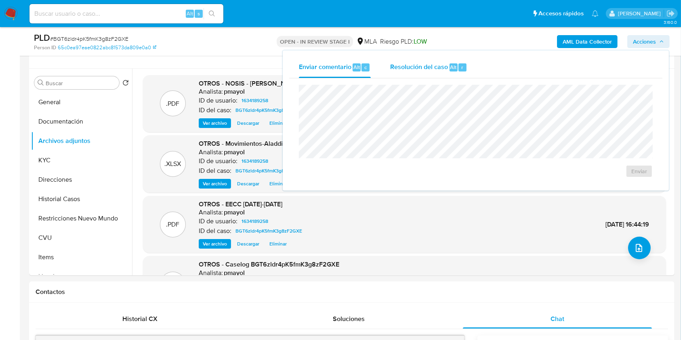
click at [420, 65] on span "Resolución del caso" at bounding box center [419, 66] width 58 height 9
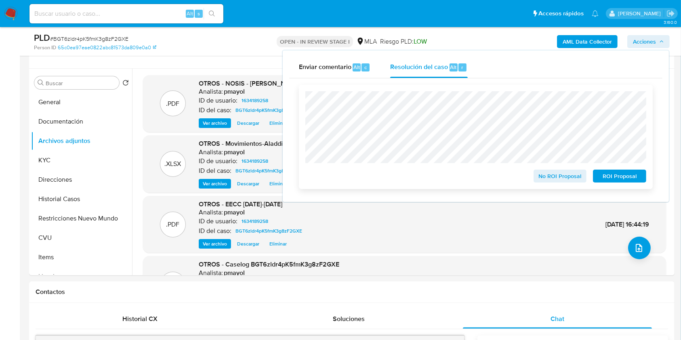
click at [565, 175] on span "No ROI Proposal" at bounding box center [561, 176] width 42 height 11
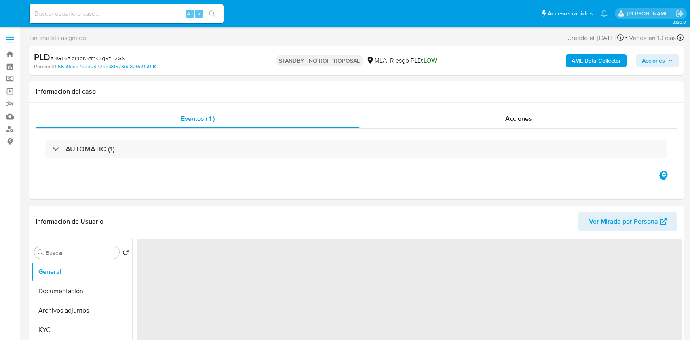
select select "10"
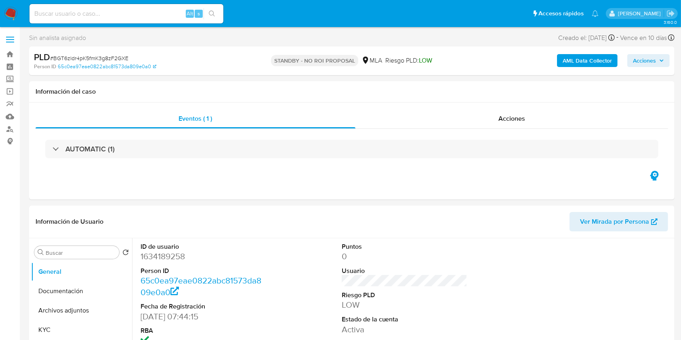
click at [7, 10] on img at bounding box center [11, 14] width 14 height 14
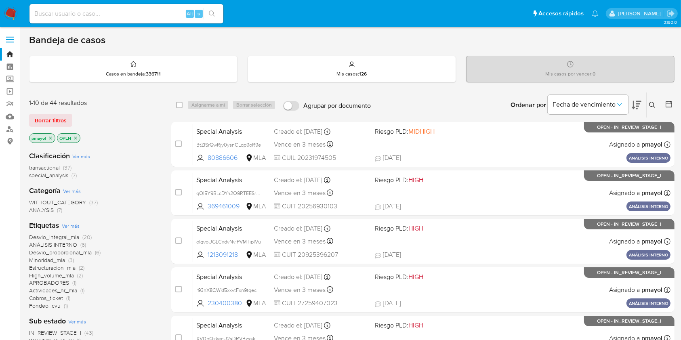
click at [50, 137] on icon "close-filter" at bounding box center [50, 138] width 5 height 5
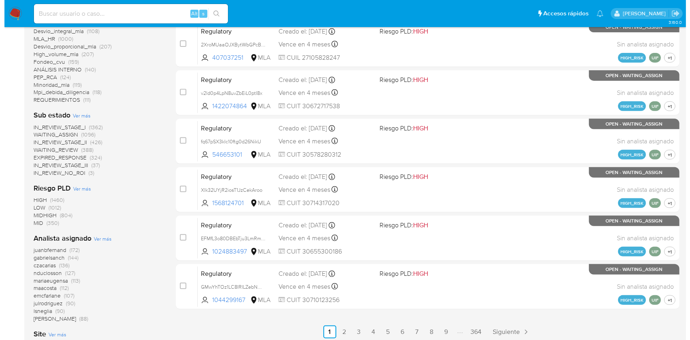
scroll to position [314, 0]
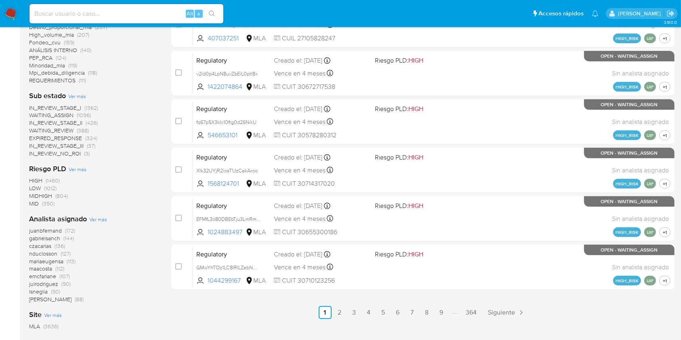
click at [91, 216] on span "Ver más" at bounding box center [98, 219] width 18 height 7
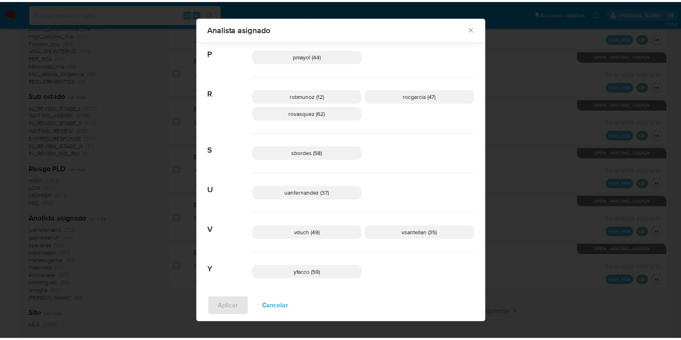
scroll to position [586, 0]
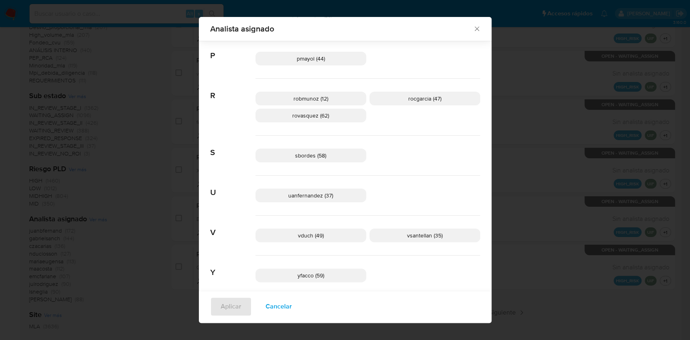
click at [473, 31] on icon "Cerrar" at bounding box center [477, 29] width 8 height 8
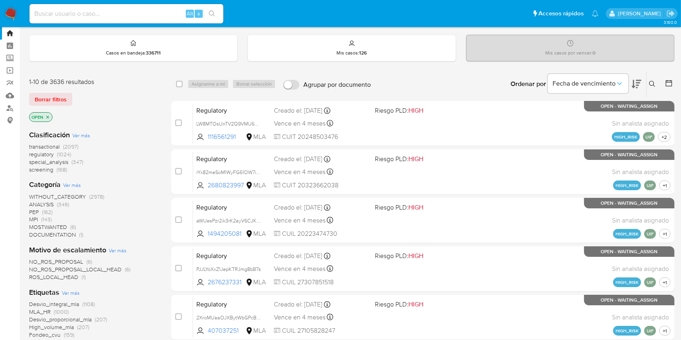
scroll to position [0, 0]
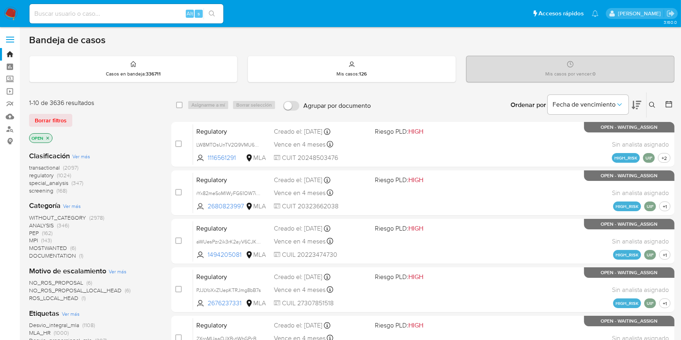
click at [49, 137] on icon "close-filter" at bounding box center [47, 138] width 5 height 5
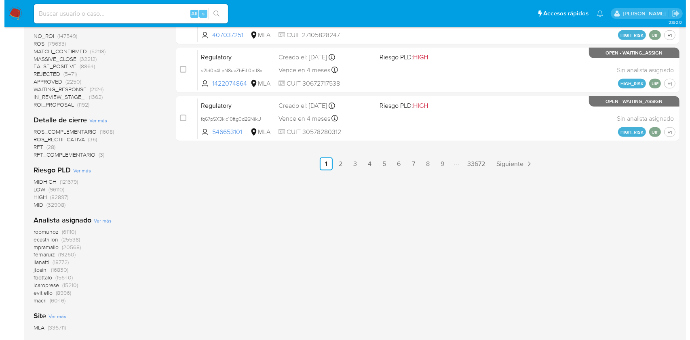
scroll to position [460, 0]
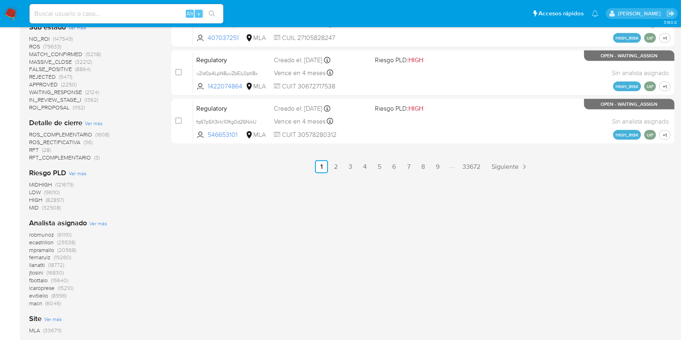
click at [98, 220] on span "Ver más" at bounding box center [98, 223] width 18 height 7
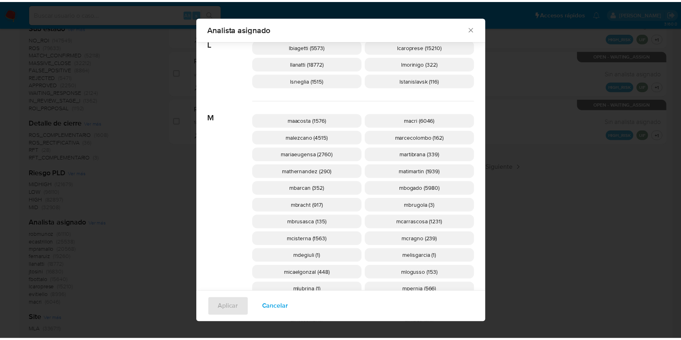
scroll to position [715, 0]
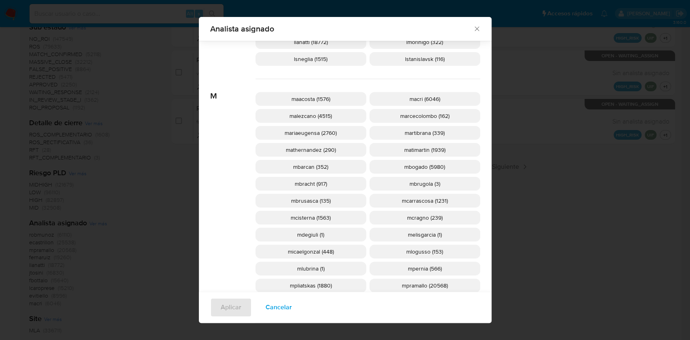
click at [473, 28] on icon "Cerrar" at bounding box center [477, 29] width 8 height 8
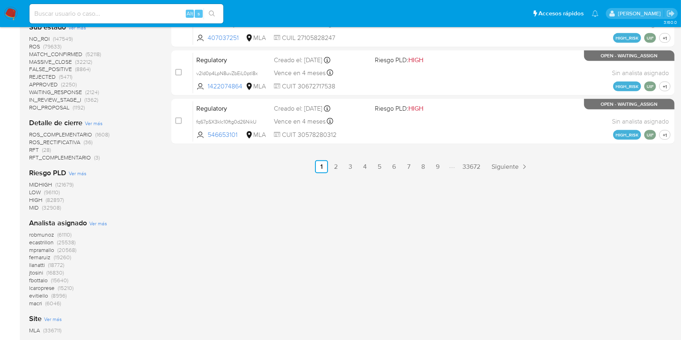
click at [13, 16] on img at bounding box center [11, 14] width 14 height 14
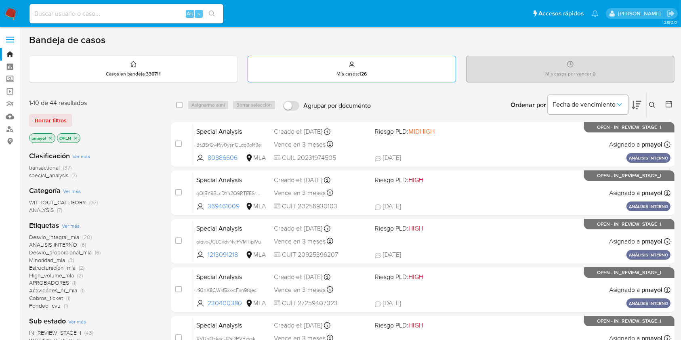
click at [339, 74] on p "Mis casos : 126" at bounding box center [352, 74] width 30 height 6
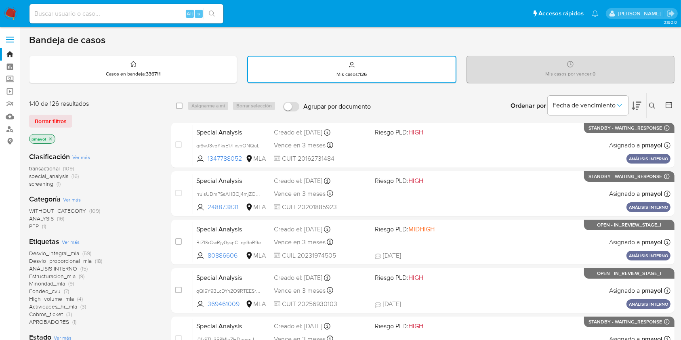
click at [10, 15] on img at bounding box center [11, 14] width 14 height 14
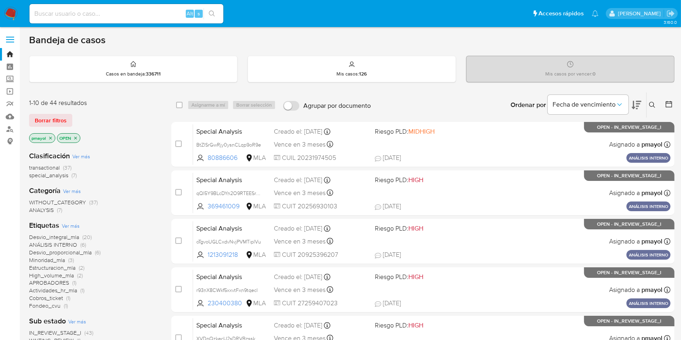
click at [5, 15] on img at bounding box center [11, 14] width 14 height 14
click at [17, 16] on img at bounding box center [11, 14] width 14 height 14
click at [8, 15] on img at bounding box center [11, 14] width 14 height 14
click at [10, 14] on img at bounding box center [11, 14] width 14 height 14
